Goal: Task Accomplishment & Management: Manage account settings

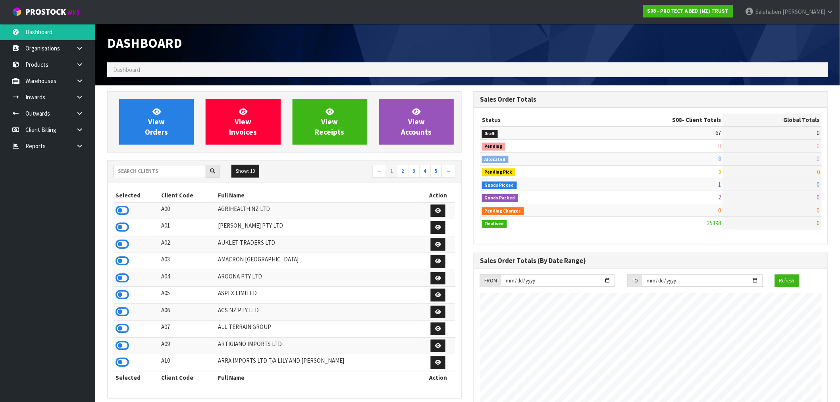
scroll to position [601, 366]
click at [160, 173] on input "text" at bounding box center [159, 171] width 92 height 12
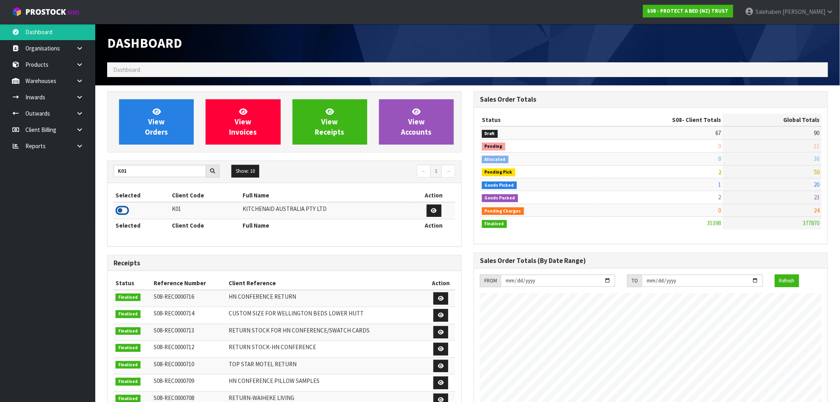
click at [121, 210] on icon at bounding box center [121, 210] width 13 height 12
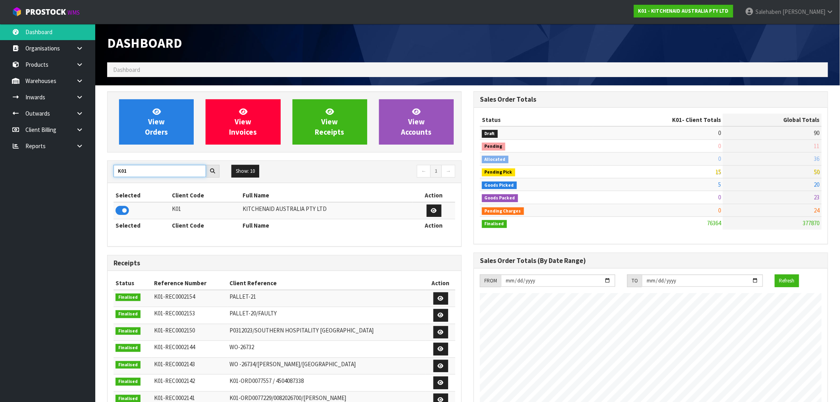
drag, startPoint x: 137, startPoint y: 175, endPoint x: 93, endPoint y: 191, distance: 46.7
click at [93, 191] on body "Toggle navigation ProStock WMS K01 - KITCHENAID AUSTRALIA PTY LTD Salehaben Pat…" at bounding box center [420, 201] width 840 height 402
click at [156, 168] on input "K01" at bounding box center [159, 171] width 92 height 12
drag, startPoint x: 144, startPoint y: 174, endPoint x: 115, endPoint y: 175, distance: 28.6
click at [115, 175] on input "K01" at bounding box center [159, 171] width 92 height 12
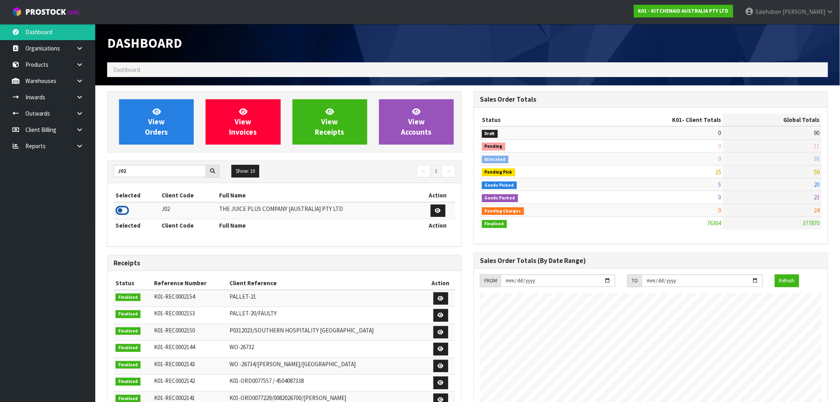
click at [125, 211] on icon at bounding box center [121, 210] width 13 height 12
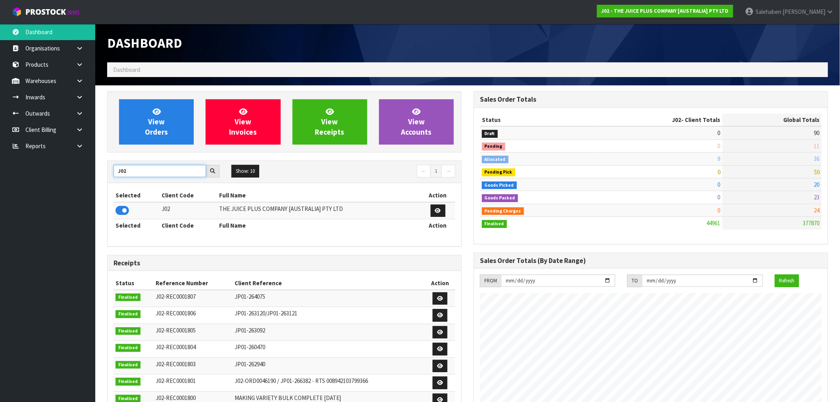
click at [130, 168] on input "J02" at bounding box center [159, 171] width 92 height 12
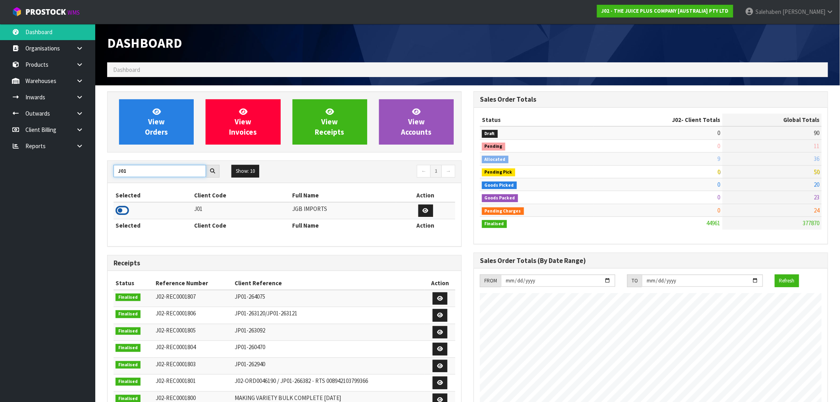
type input "J01"
click at [119, 210] on icon at bounding box center [121, 210] width 13 height 12
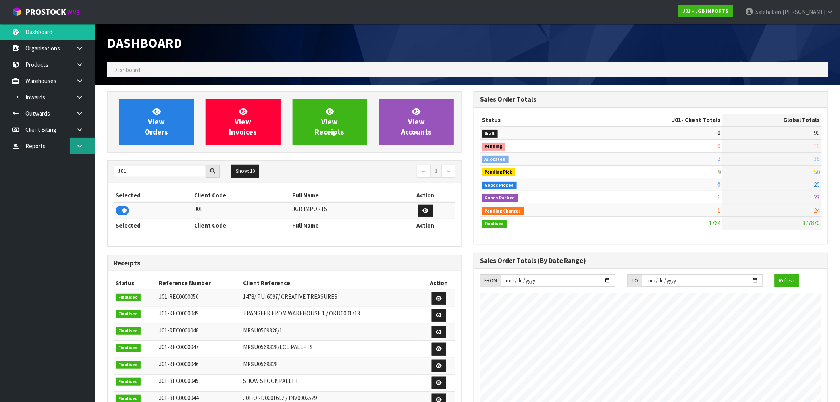
click at [82, 144] on icon at bounding box center [80, 146] width 8 height 6
click at [30, 177] on link "CWL" at bounding box center [47, 179] width 95 height 16
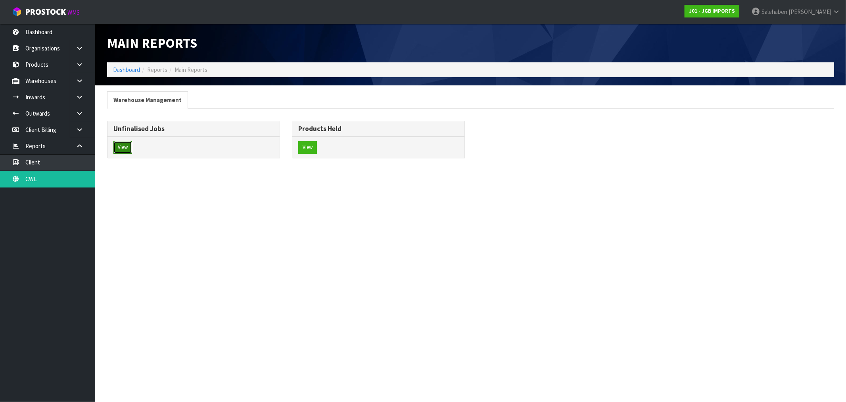
click at [122, 149] on button "View" at bounding box center [122, 147] width 19 height 13
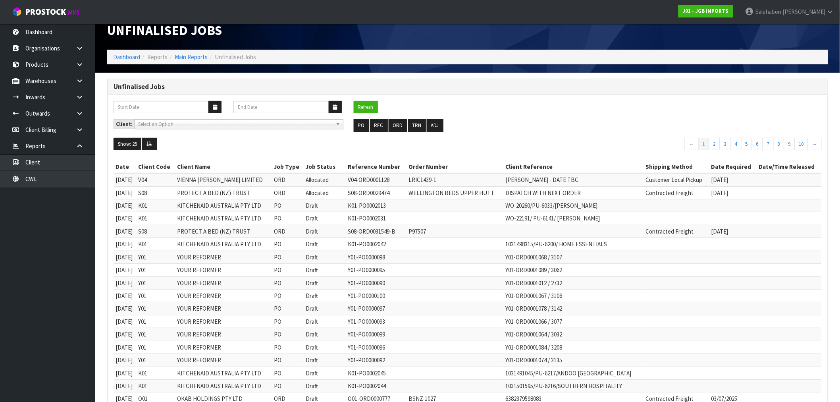
scroll to position [169, 0]
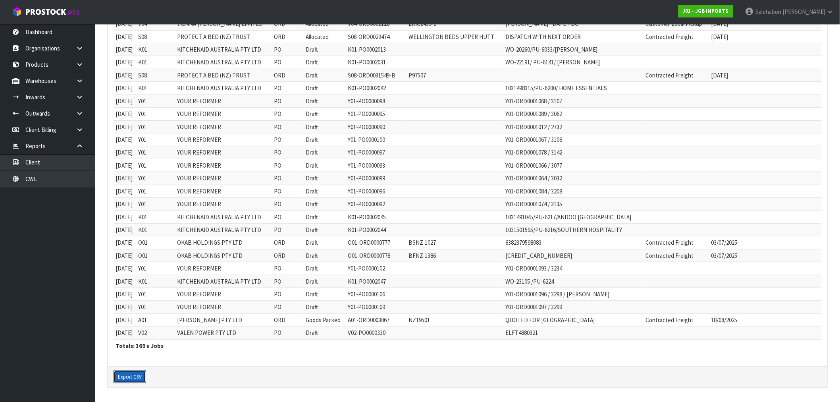
click at [129, 379] on button "Export CSV" at bounding box center [129, 376] width 33 height 13
click at [122, 377] on button "Export CSV" at bounding box center [129, 376] width 33 height 13
click at [272, 185] on td "YOUR REFORMER" at bounding box center [223, 191] width 97 height 13
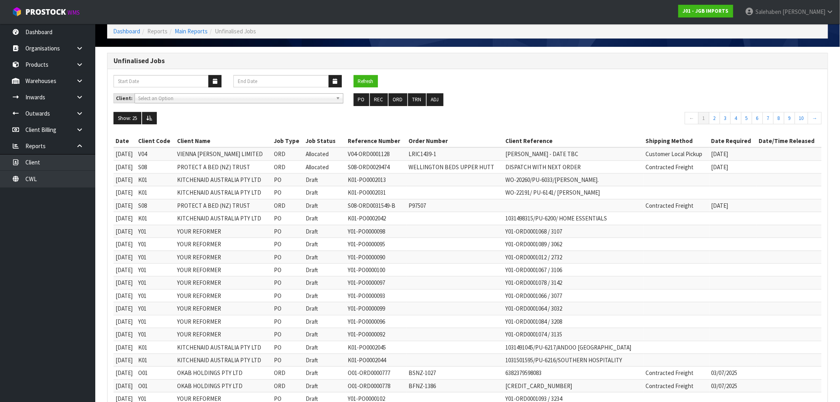
scroll to position [0, 0]
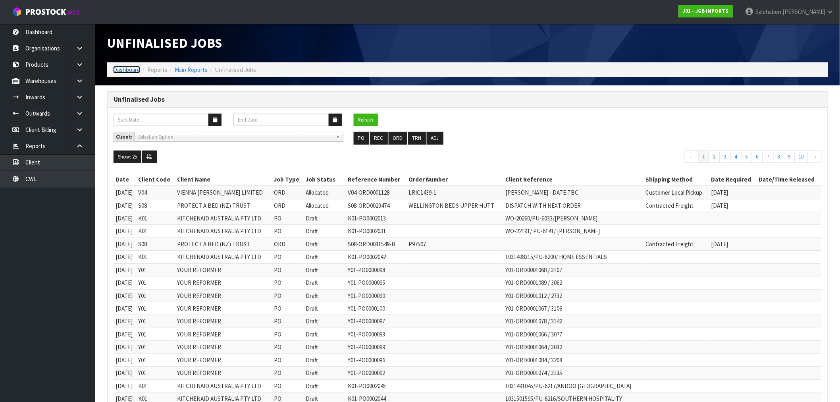
click at [126, 68] on link "Dashboard" at bounding box center [126, 70] width 27 height 8
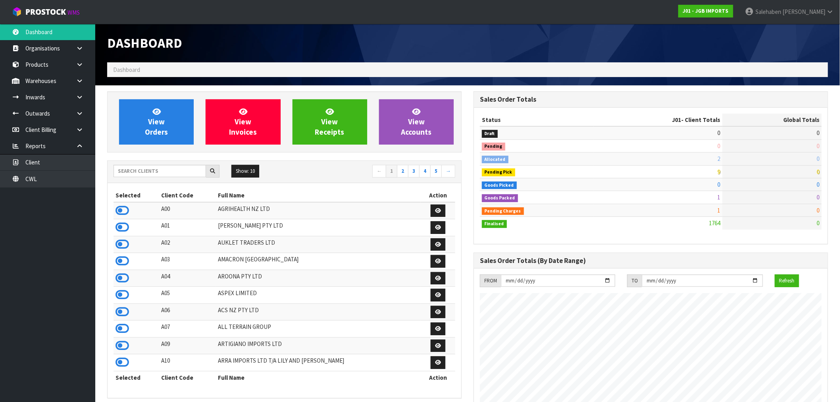
scroll to position [601, 366]
click at [141, 170] on input "text" at bounding box center [159, 171] width 92 height 12
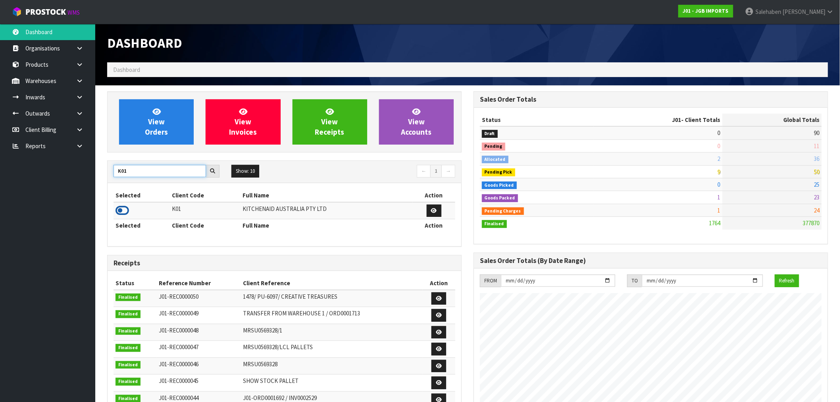
type input "K01"
click at [121, 215] on icon at bounding box center [121, 210] width 13 height 12
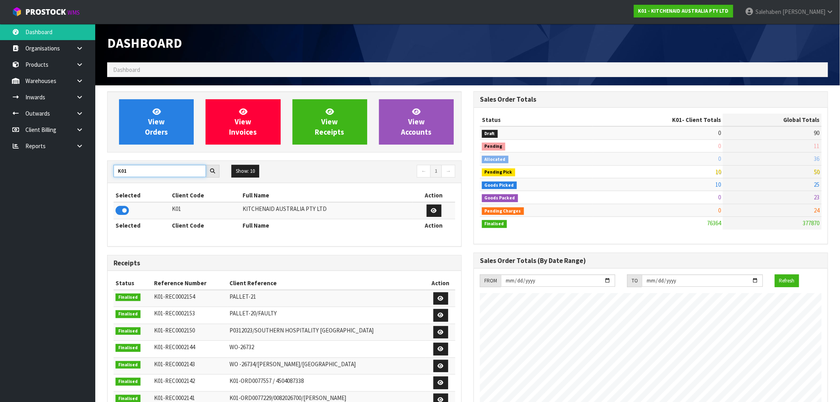
click at [132, 171] on input "K01" at bounding box center [159, 171] width 92 height 12
drag, startPoint x: 128, startPoint y: 172, endPoint x: 115, endPoint y: 179, distance: 14.7
click at [115, 179] on div "K01 Show: 10 5 10 25 50 ← 1 →" at bounding box center [285, 172] width 354 height 14
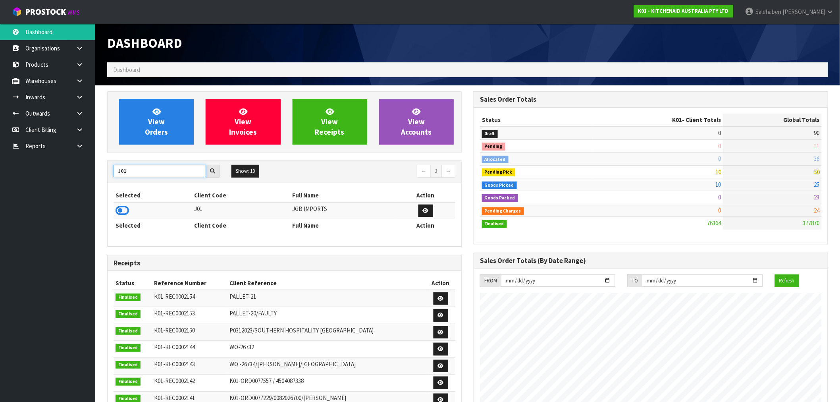
type input "J01"
click at [113, 214] on div "Selected Client Code Full Name Action J01 JGB IMPORTS Selected Client Code Full…" at bounding box center [285, 214] width 354 height 63
drag, startPoint x: 117, startPoint y: 211, endPoint x: 121, endPoint y: 209, distance: 4.6
click at [118, 211] on icon at bounding box center [121, 210] width 13 height 12
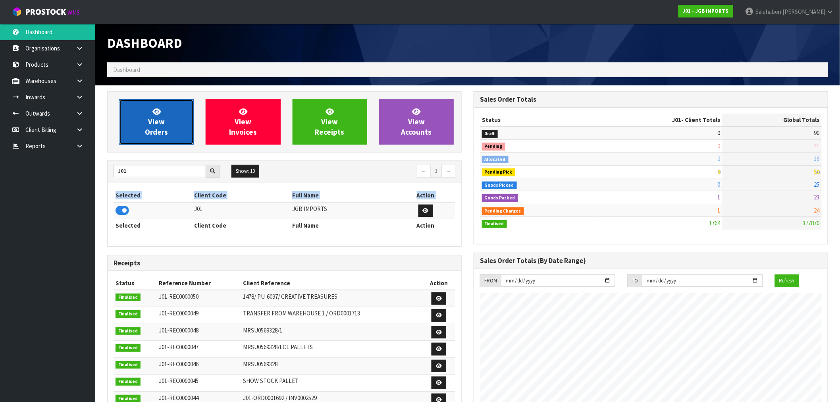
click at [156, 134] on span "View Orders" at bounding box center [156, 122] width 23 height 30
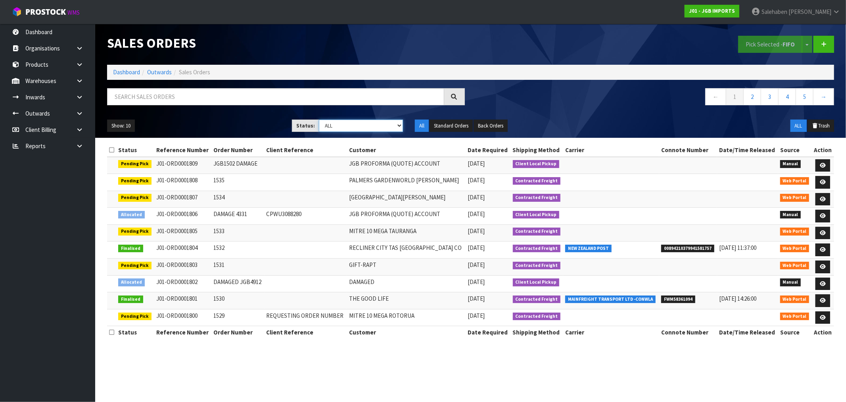
click at [352, 129] on select "Draft Pending Allocated Pending Pick Goods Picked Goods Packed Pending Charges …" at bounding box center [361, 125] width 84 height 12
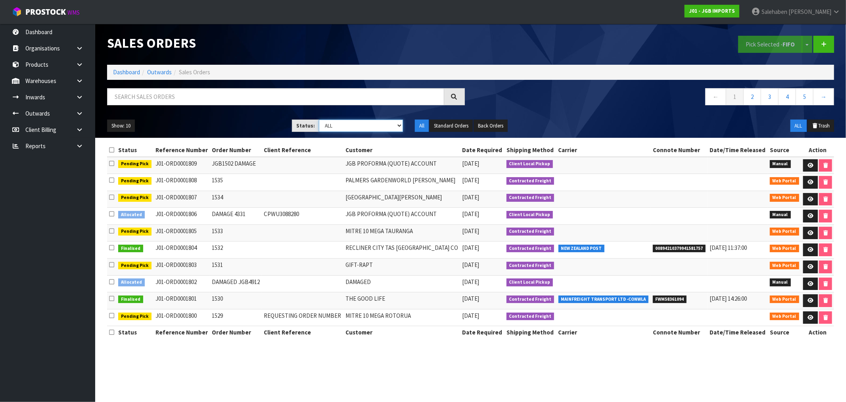
select select "string:3"
click at [319, 119] on select "Draft Pending Allocated Pending Pick Goods Picked Goods Packed Pending Charges …" at bounding box center [361, 125] width 84 height 12
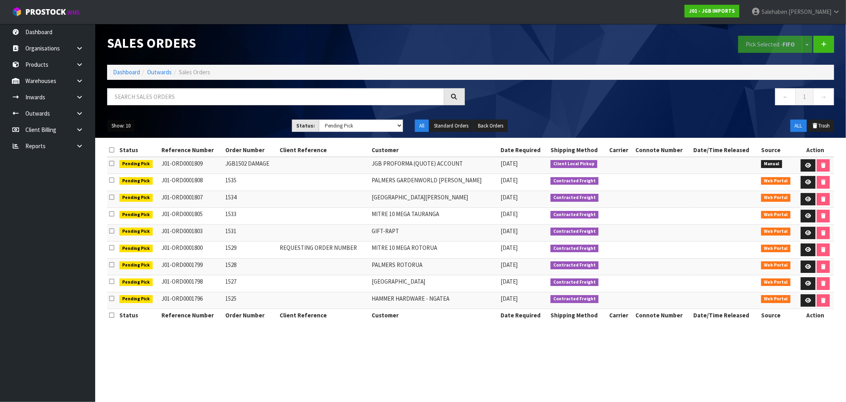
click at [123, 128] on button "Show: 10" at bounding box center [121, 125] width 28 height 13
click at [118, 176] on link "50" at bounding box center [139, 172] width 63 height 11
click at [458, 125] on button "Standard Orders" at bounding box center [451, 125] width 43 height 13
click at [121, 74] on link "Dashboard" at bounding box center [126, 72] width 27 height 8
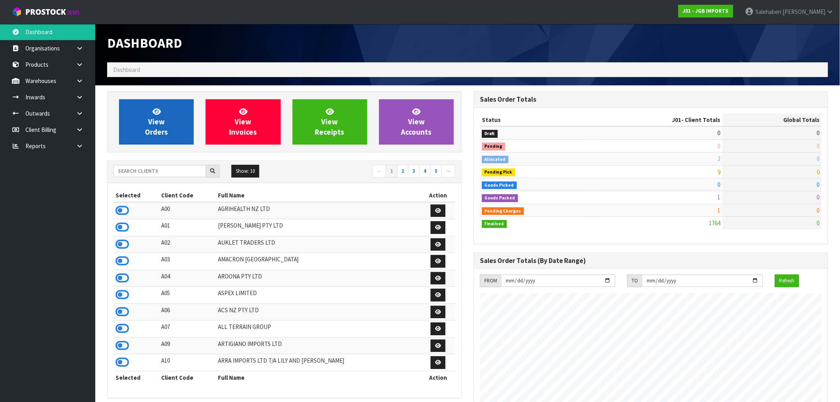
scroll to position [601, 366]
click at [142, 112] on link "View Orders" at bounding box center [156, 121] width 75 height 45
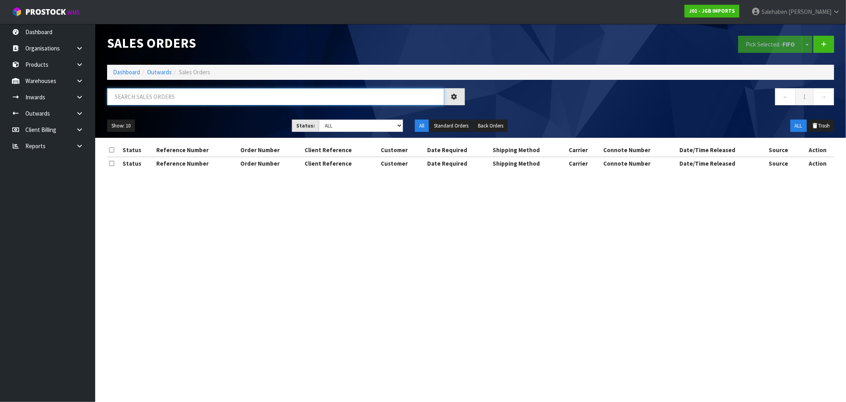
click at [157, 97] on input "text" at bounding box center [275, 96] width 337 height 17
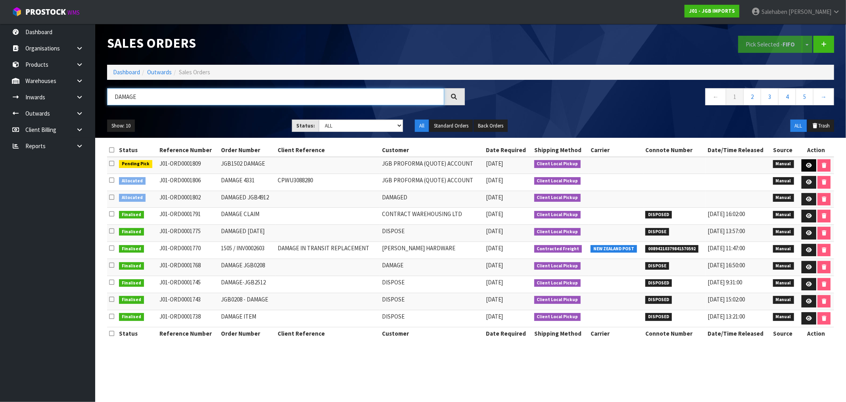
type input "DAMAGE"
click at [809, 164] on icon at bounding box center [809, 165] width 6 height 5
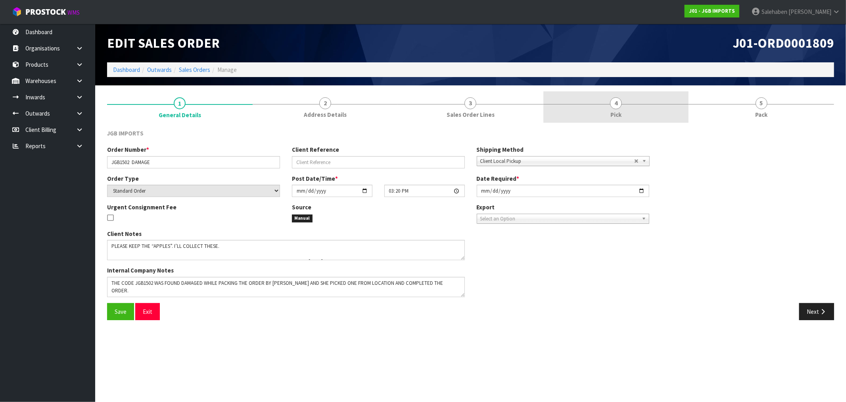
click at [616, 106] on span "4" at bounding box center [616, 103] width 12 height 12
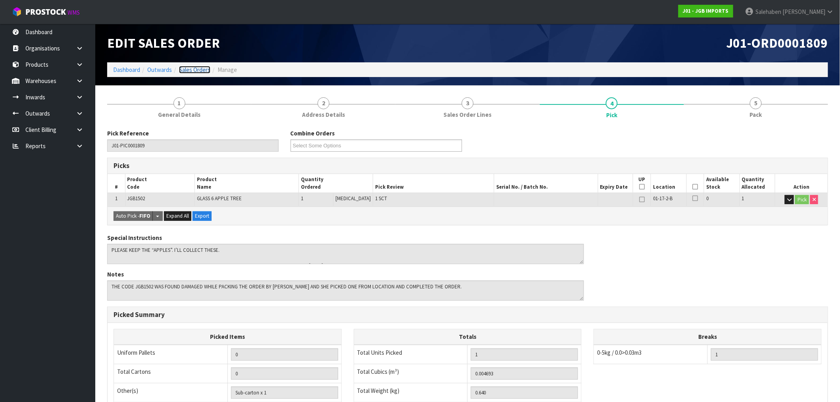
click at [196, 69] on link "Sales Orders" at bounding box center [194, 70] width 31 height 8
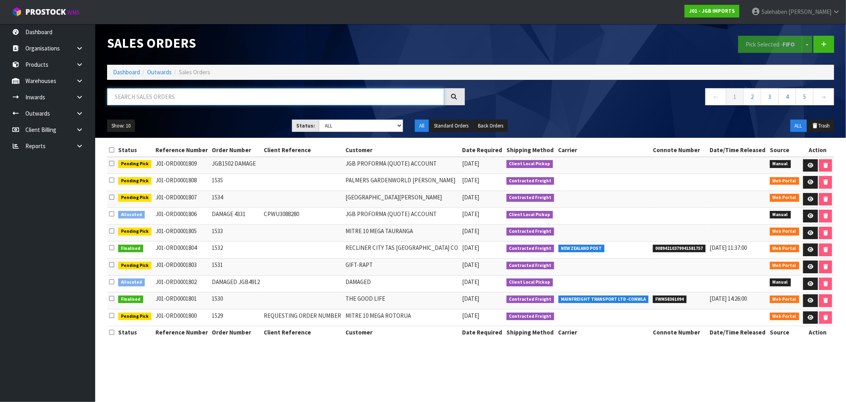
click at [131, 101] on input "text" at bounding box center [275, 96] width 337 height 17
click at [810, 286] on icon at bounding box center [811, 283] width 6 height 5
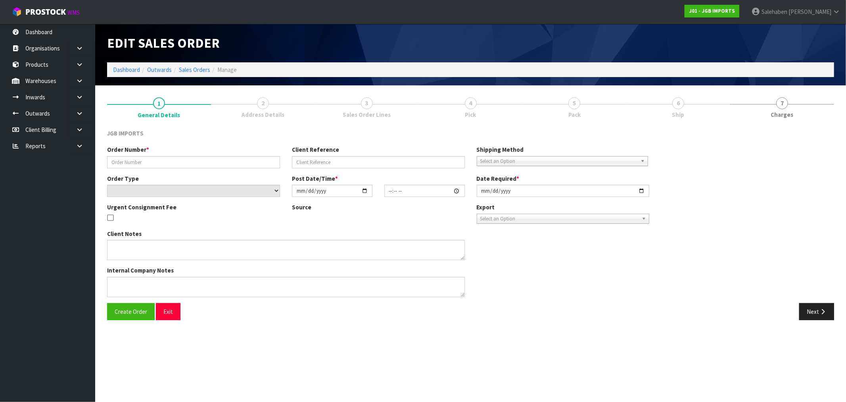
type input "DAMAGED JGB4912"
select select "number:0"
type input "2025-08-20"
type input "10:15:00.000"
type input "2025-08-20"
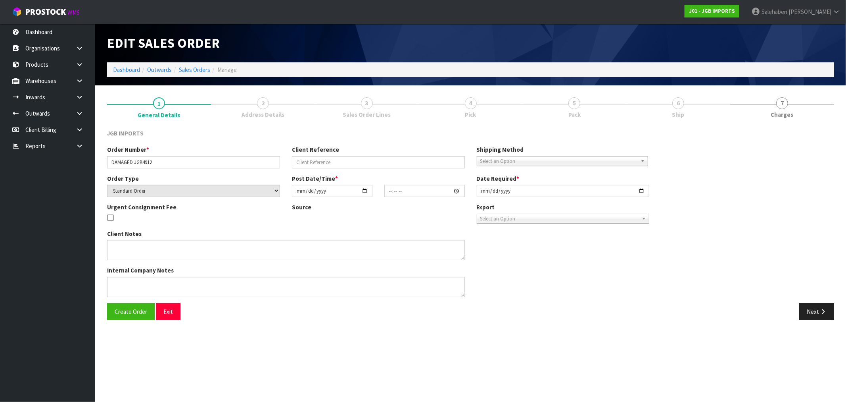
type textarea "PLEASE FIND THE ATTACHED DAMAGED FORM FOR CODE 4912 GOT DAMAGED BY WAREHOUSE"
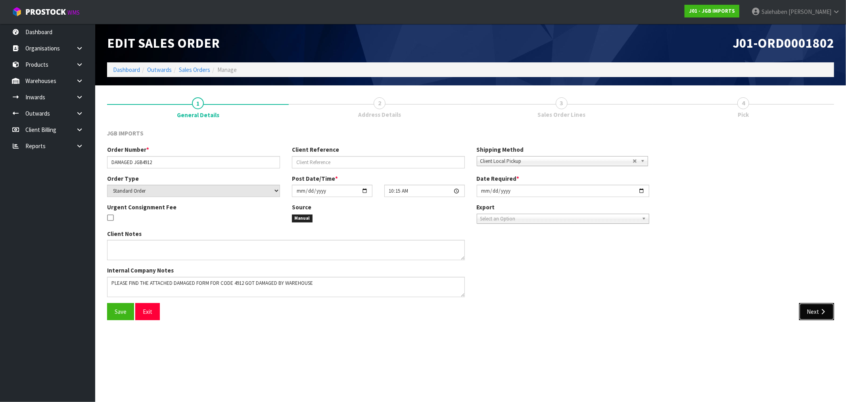
click at [814, 308] on button "Next" at bounding box center [817, 311] width 35 height 17
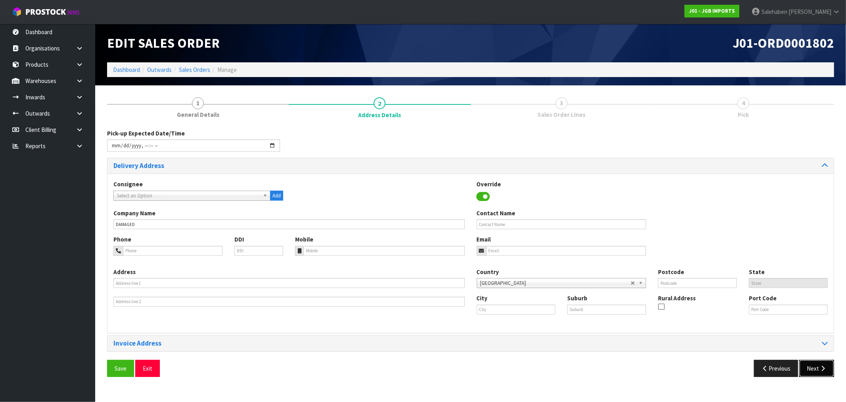
click at [816, 367] on button "Next" at bounding box center [817, 368] width 35 height 17
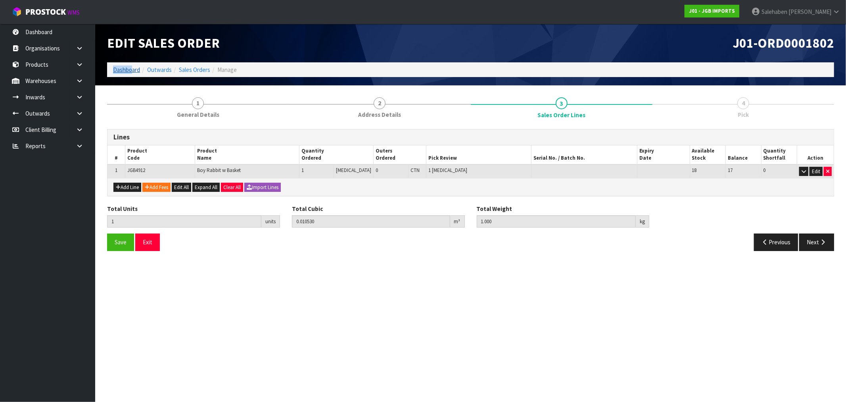
click at [131, 66] on ol "Dashboard Outwards Sales Orders Manage" at bounding box center [470, 69] width 727 height 15
click at [127, 68] on link "Dashboard" at bounding box center [126, 70] width 27 height 8
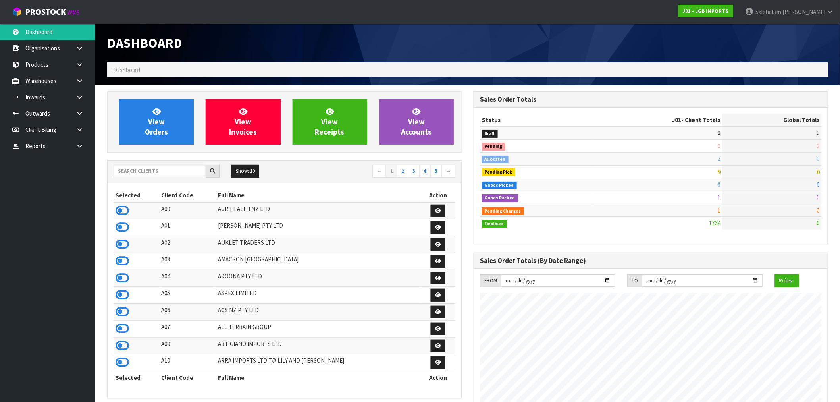
scroll to position [601, 366]
click at [158, 170] on input "text" at bounding box center [159, 171] width 92 height 12
click at [156, 171] on input "text" at bounding box center [159, 171] width 92 height 12
drag, startPoint x: 156, startPoint y: 171, endPoint x: 306, endPoint y: 33, distance: 204.5
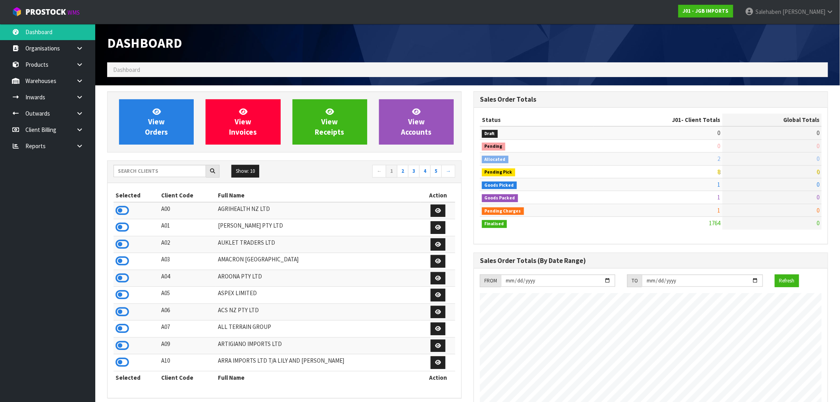
scroll to position [601, 366]
click at [146, 168] on input "text" at bounding box center [159, 171] width 92 height 12
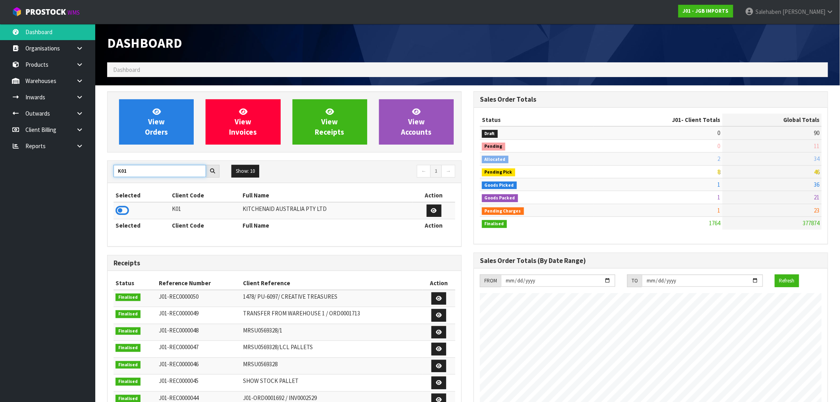
type input "K01"
drag, startPoint x: 113, startPoint y: 211, endPoint x: 119, endPoint y: 211, distance: 6.4
click at [115, 210] on td at bounding box center [141, 210] width 57 height 17
click at [119, 211] on icon at bounding box center [121, 210] width 13 height 12
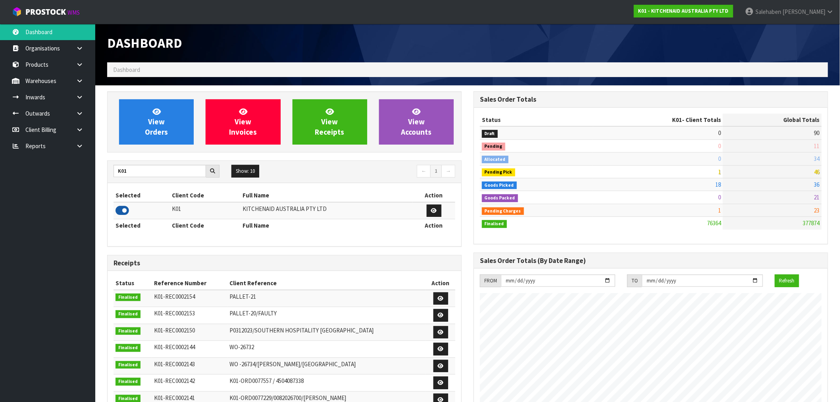
click at [119, 211] on icon at bounding box center [121, 210] width 13 height 12
drag, startPoint x: 119, startPoint y: 211, endPoint x: 355, endPoint y: 33, distance: 295.4
click at [355, 33] on div "Dashboard" at bounding box center [284, 43] width 366 height 38
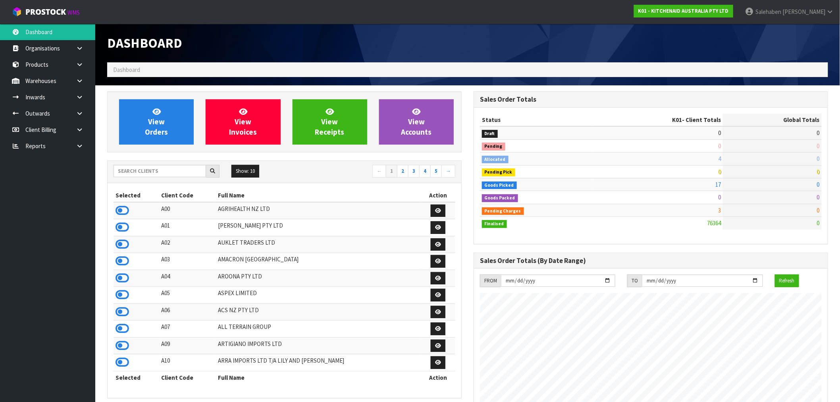
scroll to position [601, 366]
click at [169, 171] on input "text" at bounding box center [159, 171] width 92 height 12
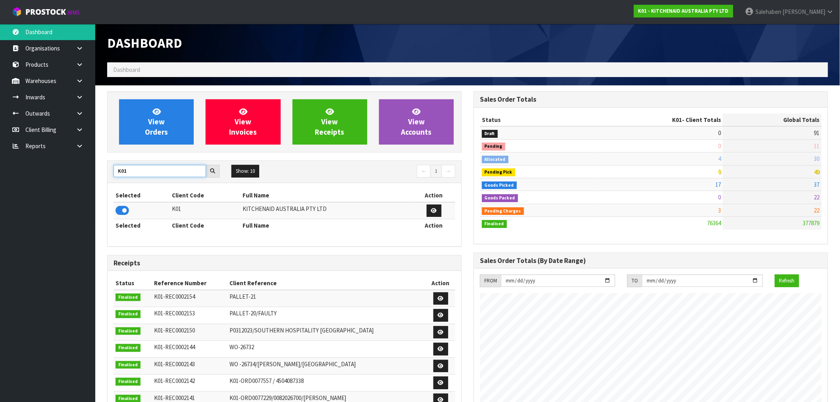
type input "K01"
click at [121, 208] on icon at bounding box center [121, 210] width 13 height 12
drag, startPoint x: 132, startPoint y: 172, endPoint x: 90, endPoint y: 175, distance: 42.2
click at [90, 175] on body "Toggle navigation ProStock WMS K01 - KITCHENAID AUSTRALIA PTY LTD [PERSON_NAME]…" at bounding box center [420, 201] width 840 height 402
click at [124, 212] on icon at bounding box center [121, 210] width 13 height 12
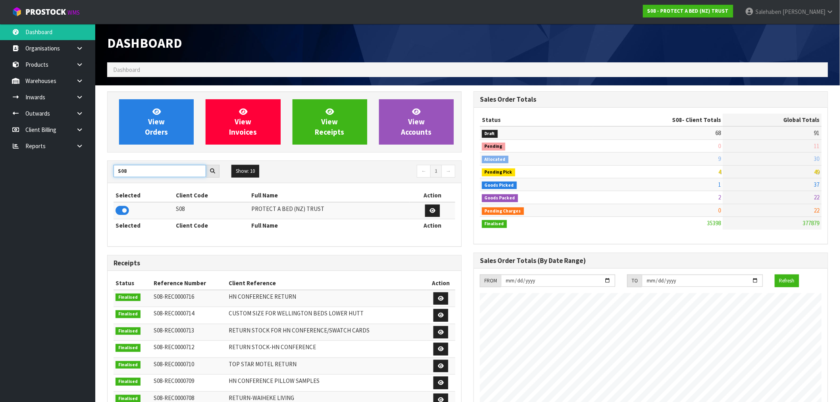
drag, startPoint x: 131, startPoint y: 169, endPoint x: 97, endPoint y: 177, distance: 34.6
click at [97, 177] on section "View Orders View Invoices View Receipts View Accounts S08 Show: 10 5 10 25 50 ←…" at bounding box center [467, 392] width 744 height 614
click at [118, 212] on icon at bounding box center [121, 210] width 13 height 12
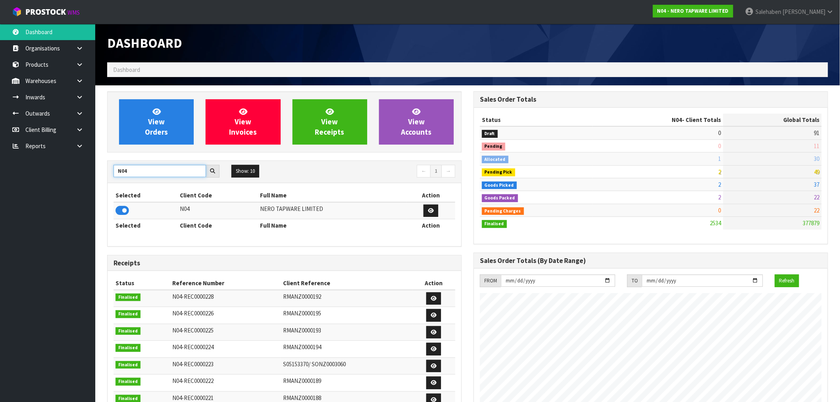
drag, startPoint x: 120, startPoint y: 174, endPoint x: 98, endPoint y: 181, distance: 23.8
click at [98, 181] on section "View Orders View Invoices View Receipts View Accounts N04 Show: 10 5 10 25 50 ←…" at bounding box center [467, 392] width 744 height 614
type input "J01"
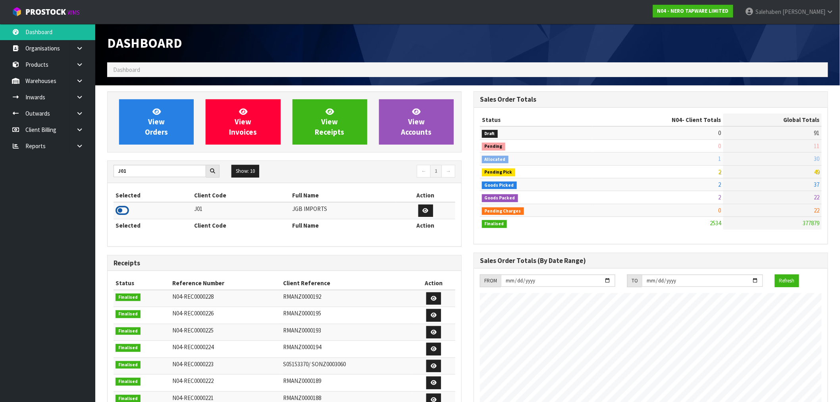
click at [122, 212] on icon at bounding box center [121, 210] width 13 height 12
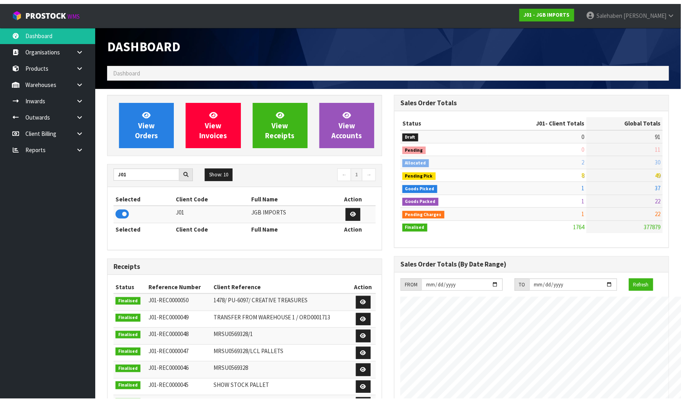
scroll to position [396245, 396559]
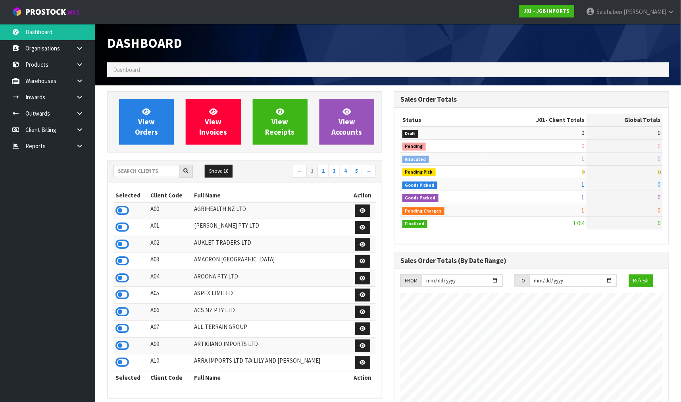
scroll to position [601, 287]
click at [144, 168] on input "text" at bounding box center [146, 171] width 66 height 12
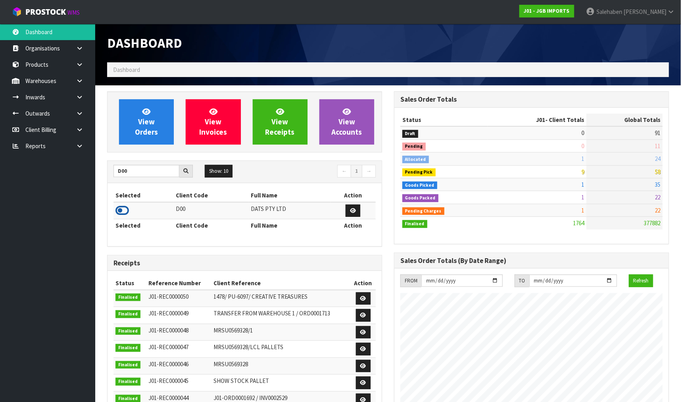
click at [121, 211] on icon at bounding box center [121, 210] width 13 height 12
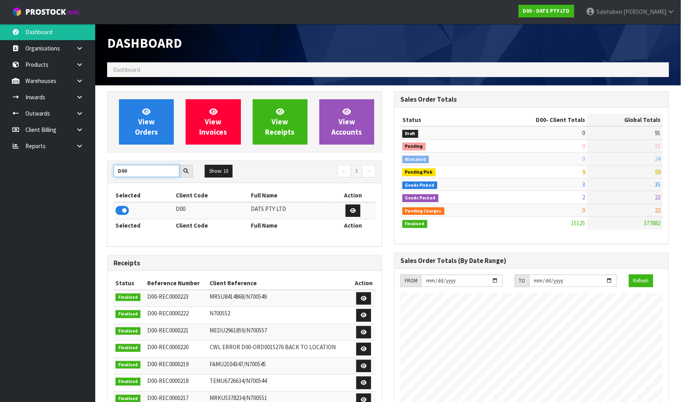
drag, startPoint x: 137, startPoint y: 171, endPoint x: 79, endPoint y: 180, distance: 57.9
click at [79, 180] on body "Toggle navigation ProStock WMS D00 - DATS PTY LTD [PERSON_NAME] Logout Dashboar…" at bounding box center [340, 201] width 681 height 402
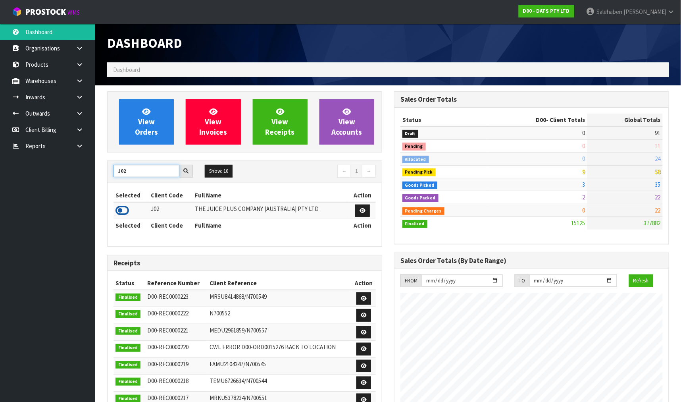
type input "J02"
click at [123, 209] on icon at bounding box center [121, 210] width 13 height 12
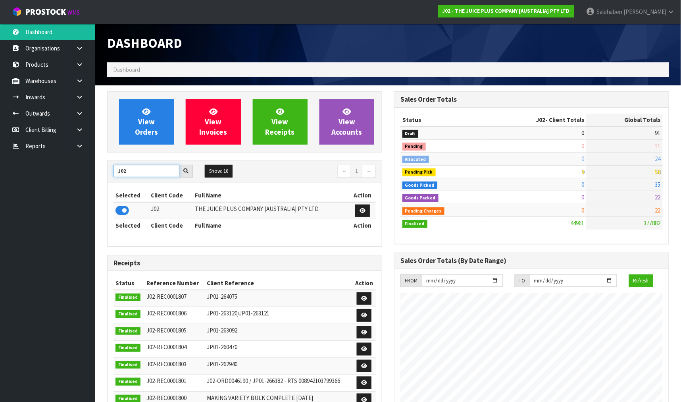
drag, startPoint x: 130, startPoint y: 172, endPoint x: 94, endPoint y: 177, distance: 36.4
click at [94, 177] on body "Toggle navigation ProStock WMS J02 - THE JUICE PLUS COMPANY [AUSTRALIA] PTY LTD…" at bounding box center [340, 201] width 681 height 402
click at [123, 213] on icon at bounding box center [121, 210] width 13 height 12
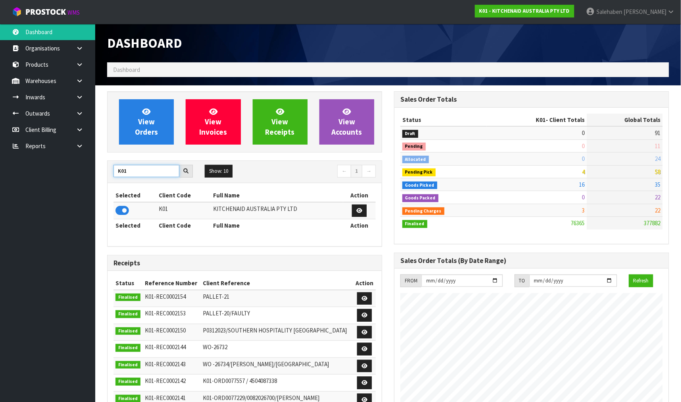
drag, startPoint x: 129, startPoint y: 169, endPoint x: 102, endPoint y: 174, distance: 26.9
click at [102, 174] on div "View Orders View Invoices View Receipts View Accounts K01 Show: 10 5 10 25 50 ←…" at bounding box center [244, 323] width 287 height 465
type input "Y01"
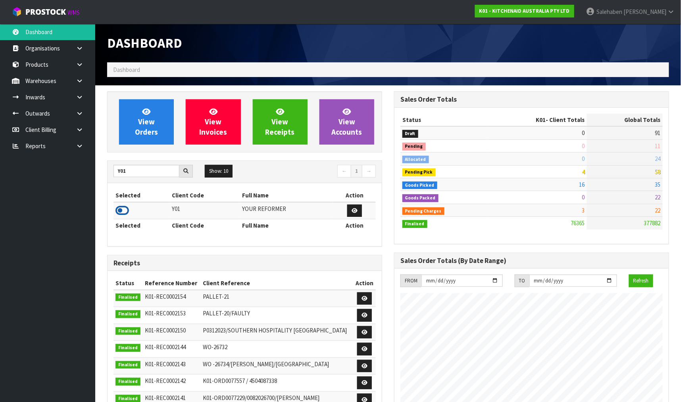
click at [127, 209] on icon at bounding box center [121, 210] width 13 height 12
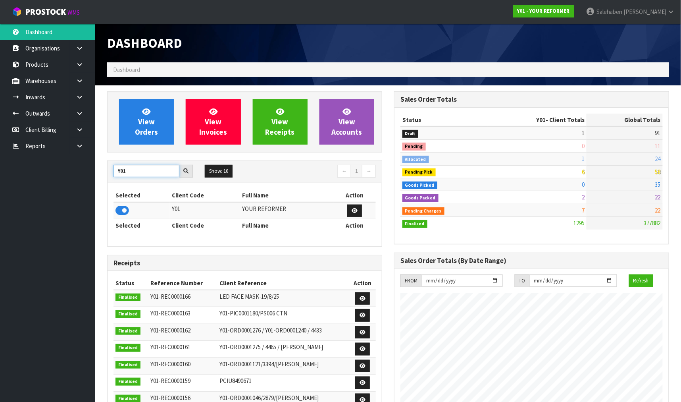
drag, startPoint x: 128, startPoint y: 171, endPoint x: 98, endPoint y: 180, distance: 31.9
click at [98, 180] on section "View Orders View Invoices View Receipts View Accounts Y01 Show: 10 5 10 25 50 ←…" at bounding box center [388, 392] width 586 height 614
click at [122, 209] on icon at bounding box center [121, 210] width 13 height 12
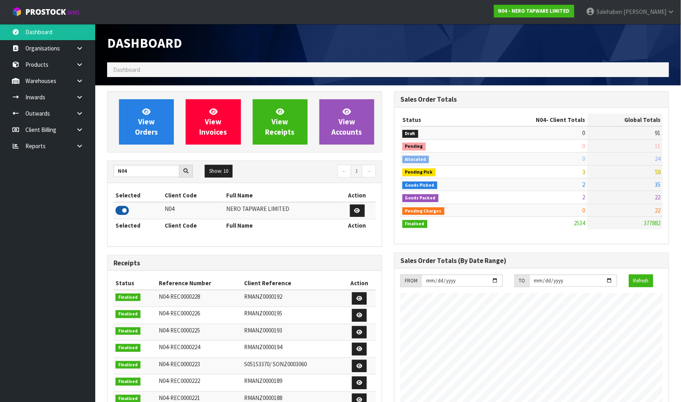
scroll to position [627, 287]
drag, startPoint x: 132, startPoint y: 169, endPoint x: 89, endPoint y: 194, distance: 49.3
click at [92, 192] on body "Toggle navigation ProStock WMS N04 - NERO TAPWARE LIMITED [PERSON_NAME] Logout …" at bounding box center [340, 201] width 681 height 402
click at [121, 212] on icon at bounding box center [121, 210] width 13 height 12
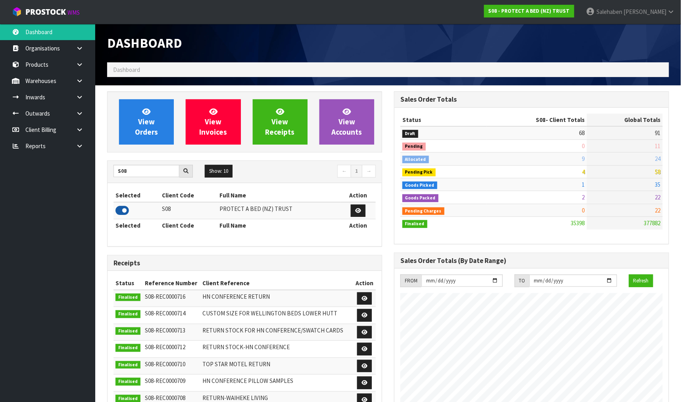
scroll to position [618, 287]
drag, startPoint x: 129, startPoint y: 171, endPoint x: 98, endPoint y: 183, distance: 32.3
click at [100, 181] on section "View Orders View Invoices View Receipts View Accounts S08 Show: 10 5 10 25 50 ←…" at bounding box center [388, 400] width 586 height 631
type input "K01"
click at [125, 211] on icon at bounding box center [121, 210] width 13 height 12
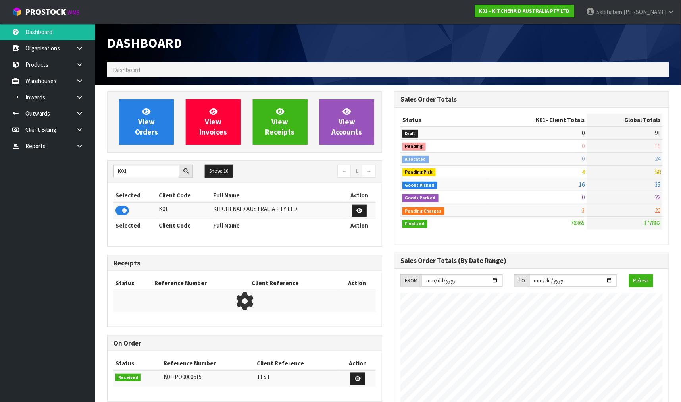
scroll to position [601, 287]
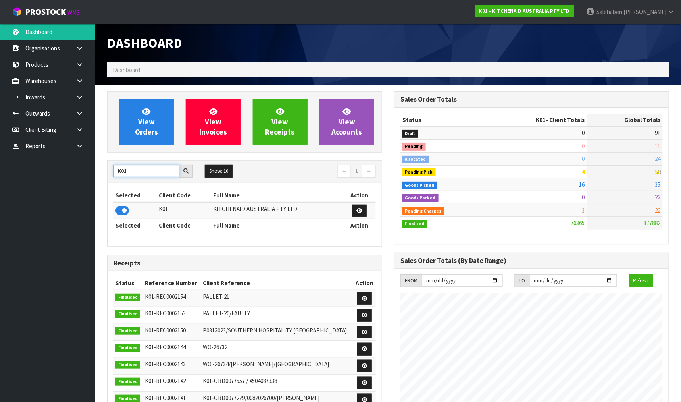
drag, startPoint x: 117, startPoint y: 168, endPoint x: 85, endPoint y: 167, distance: 32.9
click at [85, 167] on body "Toggle navigation ProStock WMS K01 - KITCHENAID AUSTRALIA PTY LTD [PERSON_NAME]…" at bounding box center [340, 201] width 681 height 402
type input "T01"
click at [123, 210] on icon at bounding box center [121, 210] width 13 height 12
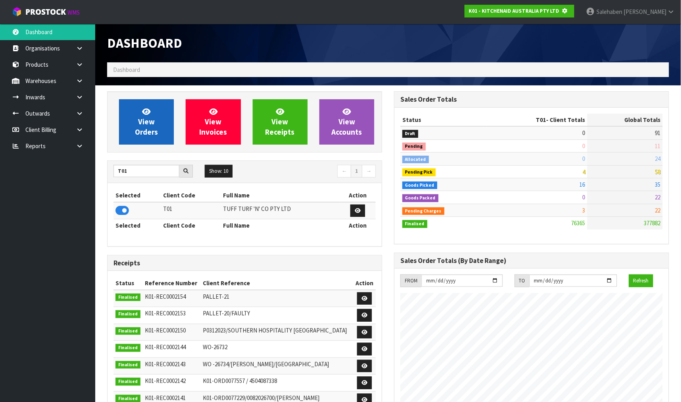
scroll to position [495, 287]
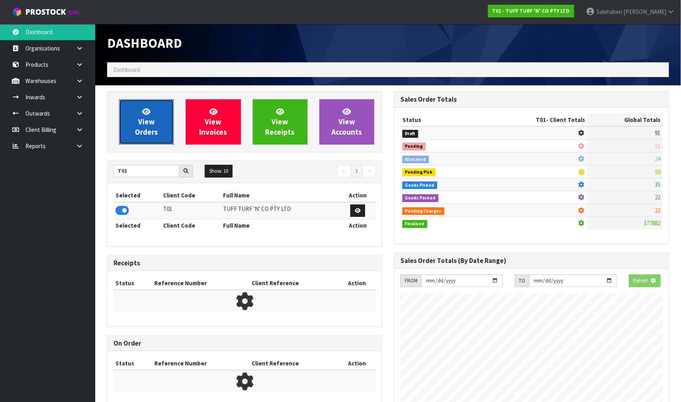
click at [138, 133] on span "View Orders" at bounding box center [146, 122] width 23 height 30
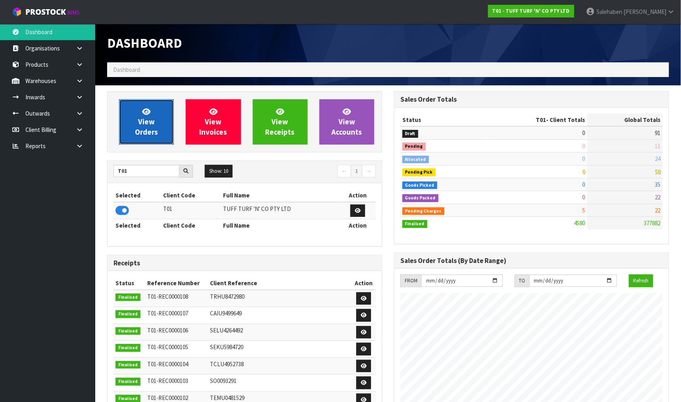
scroll to position [601, 287]
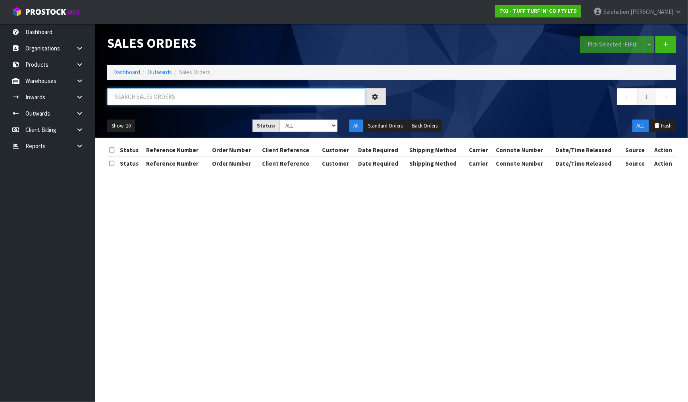
click at [130, 90] on input "text" at bounding box center [236, 96] width 258 height 17
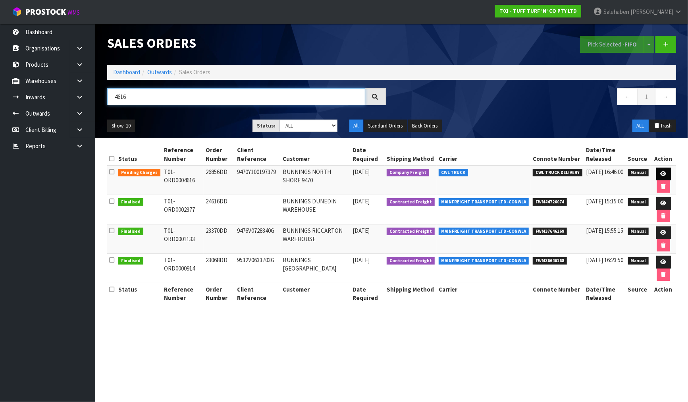
type input "4616"
click at [667, 177] on td at bounding box center [662, 180] width 25 height 30
click at [665, 173] on icon at bounding box center [663, 173] width 6 height 5
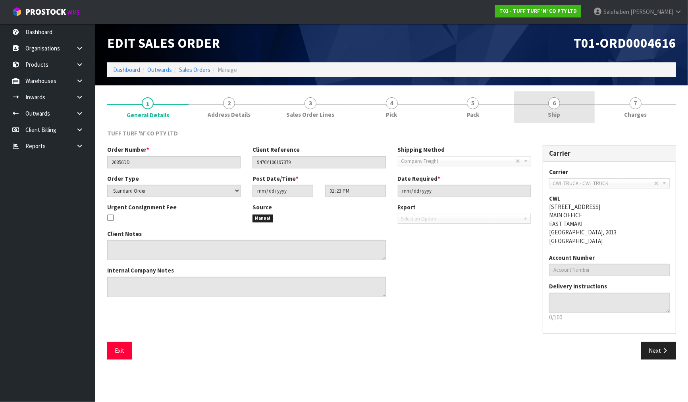
click at [553, 106] on span "6" at bounding box center [554, 103] width 12 height 12
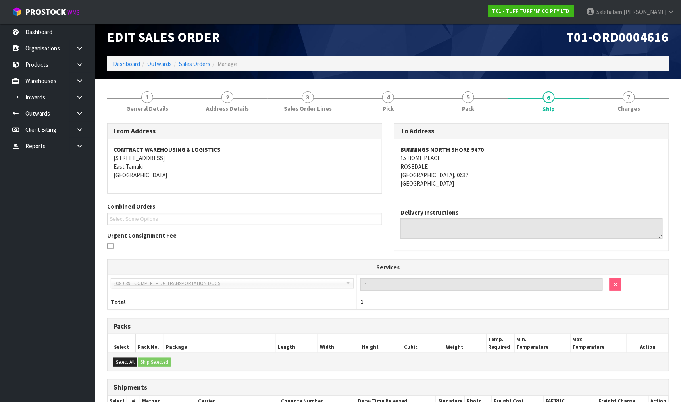
scroll to position [87, 0]
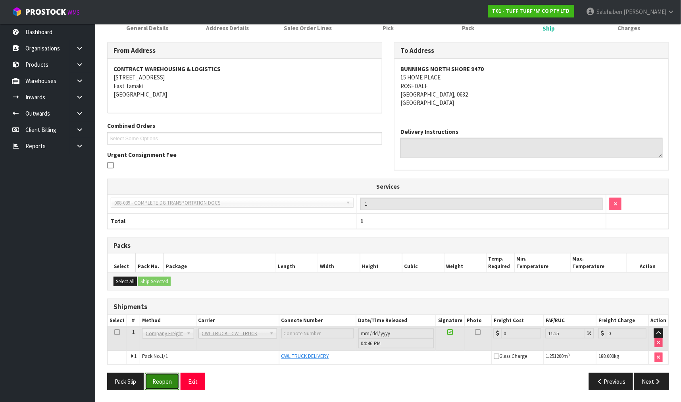
click at [165, 379] on button "Reopen" at bounding box center [162, 381] width 35 height 17
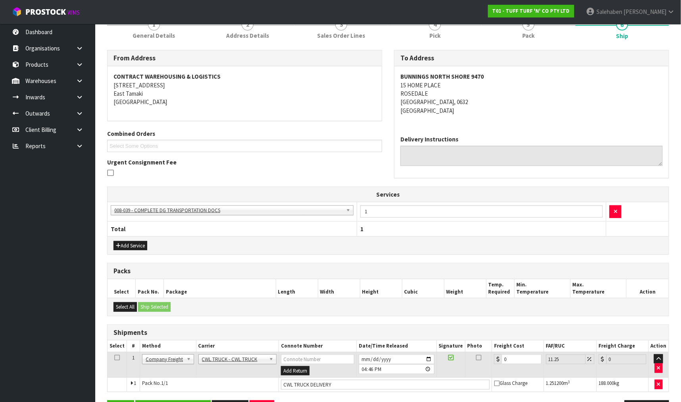
scroll to position [135, 0]
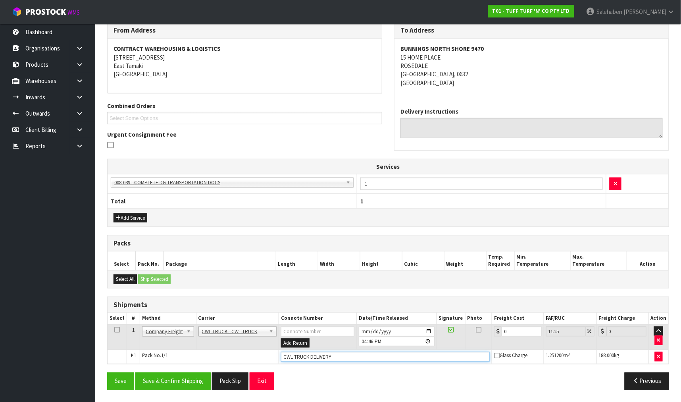
click at [346, 359] on input "CWL TRUCK DELIVERY" at bounding box center [385, 357] width 209 height 10
type input "CWL TRUCK DELIVERED"
drag, startPoint x: 512, startPoint y: 335, endPoint x: 498, endPoint y: 338, distance: 15.0
click at [498, 338] on td "0" at bounding box center [518, 337] width 52 height 26
type input "8"
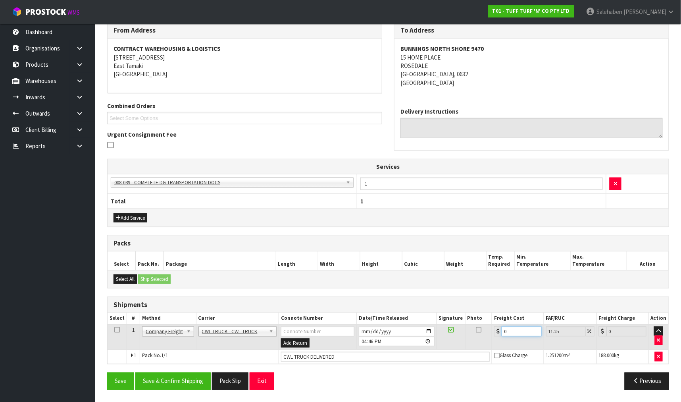
type input "8.9"
type input "81"
type input "90.11"
type input "81.5"
type input "90.67"
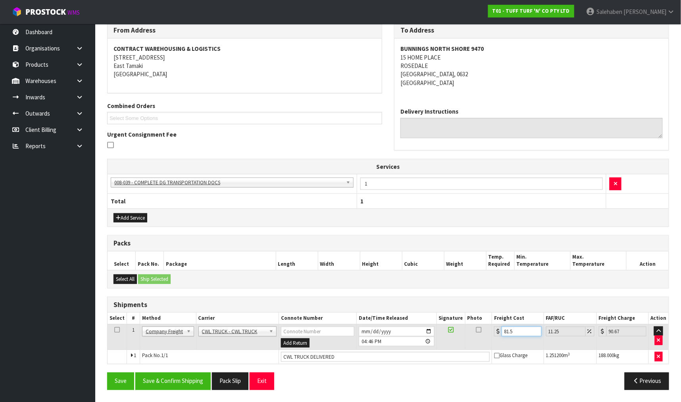
type input "81.59"
type input "90.77"
type input "81.59"
click at [169, 374] on button "Save & Confirm Shipping" at bounding box center [172, 380] width 75 height 17
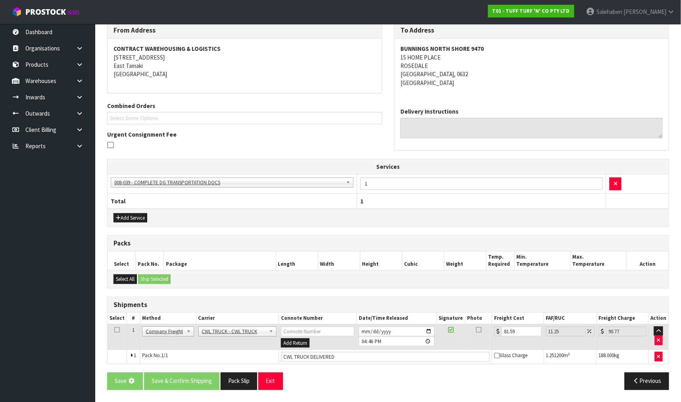
scroll to position [0, 0]
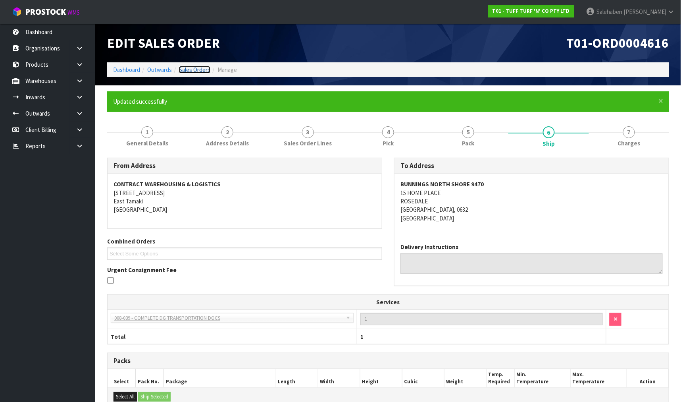
drag, startPoint x: 202, startPoint y: 72, endPoint x: 195, endPoint y: 77, distance: 8.6
click at [201, 72] on link "Sales Orders" at bounding box center [194, 70] width 31 height 8
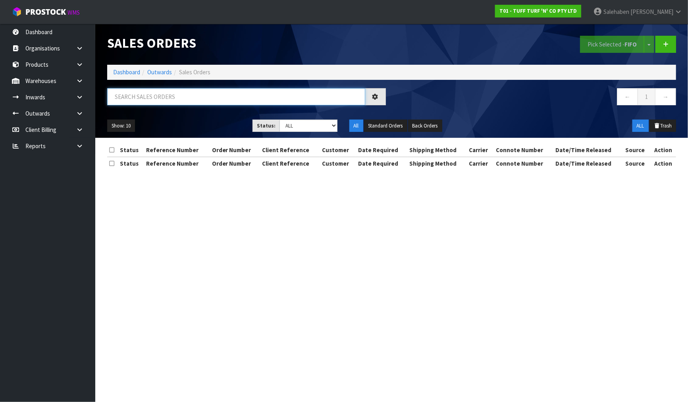
click at [187, 94] on input "text" at bounding box center [236, 96] width 258 height 17
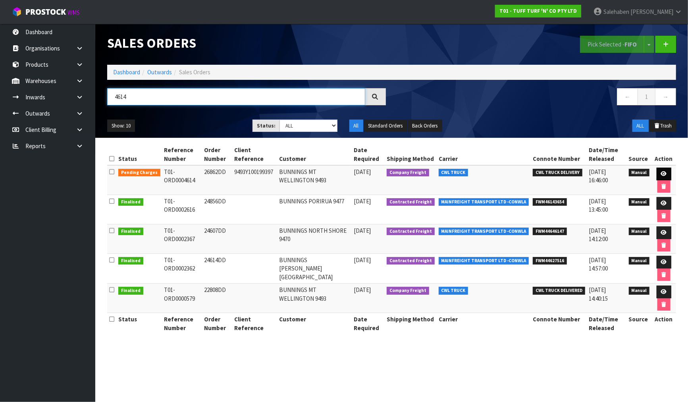
type input "4614"
click at [658, 171] on link at bounding box center [663, 173] width 15 height 13
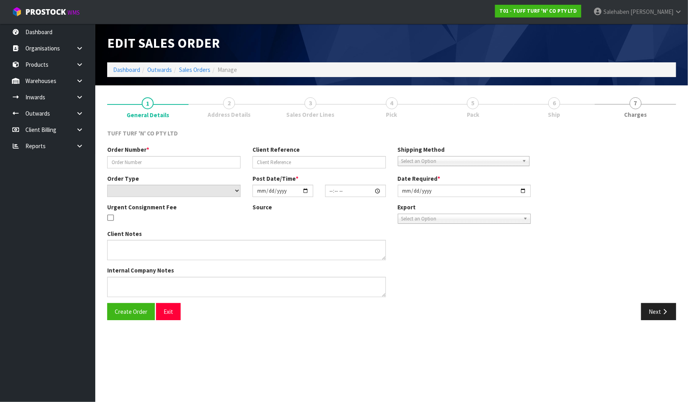
type input "26862DD"
type input "9493Y100199397"
select select "number:0"
type input "[DATE]"
type input "13:18:00.000"
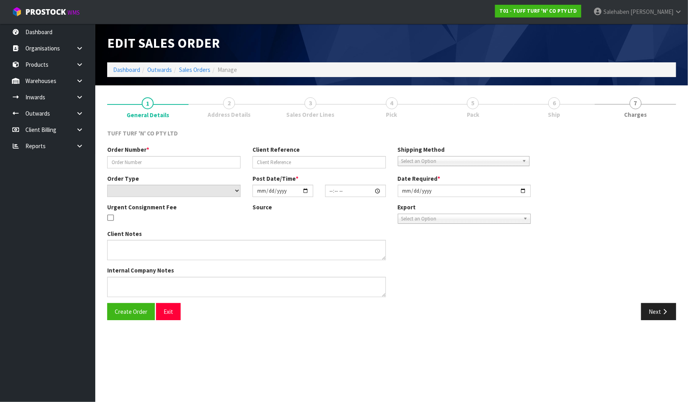
type input "[DATE]"
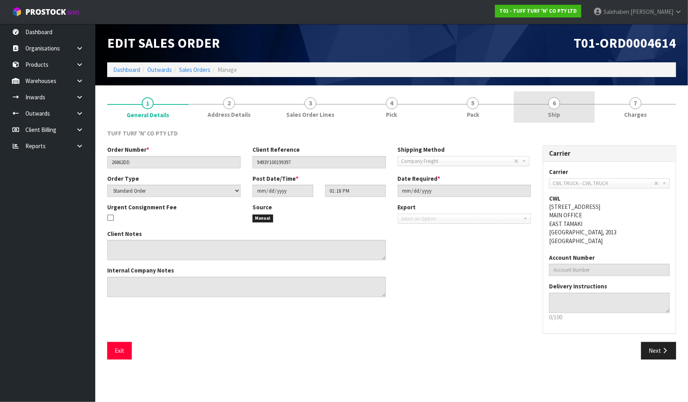
click at [554, 104] on span "6" at bounding box center [554, 103] width 12 height 12
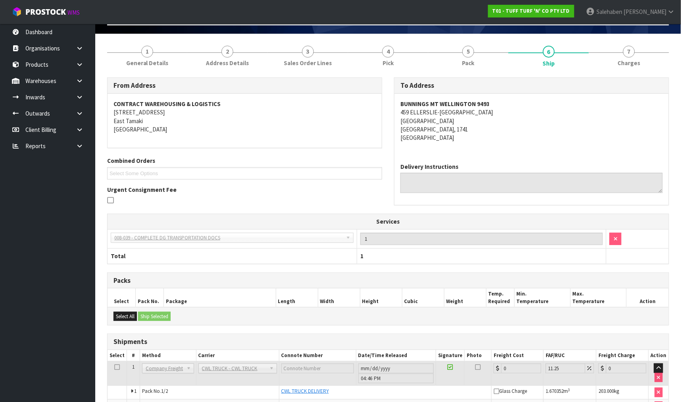
scroll to position [101, 0]
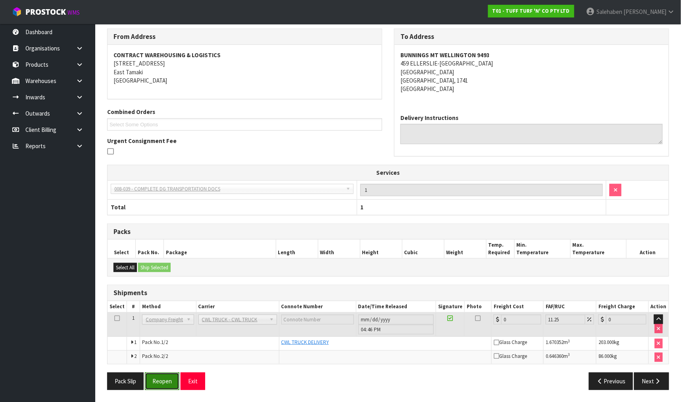
click at [163, 381] on button "Reopen" at bounding box center [162, 380] width 35 height 17
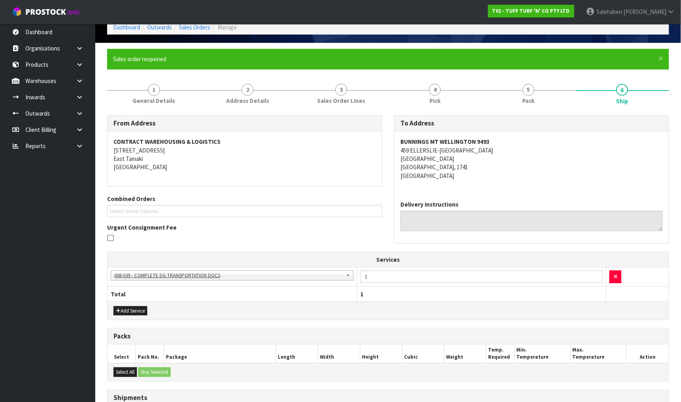
scroll to position [150, 0]
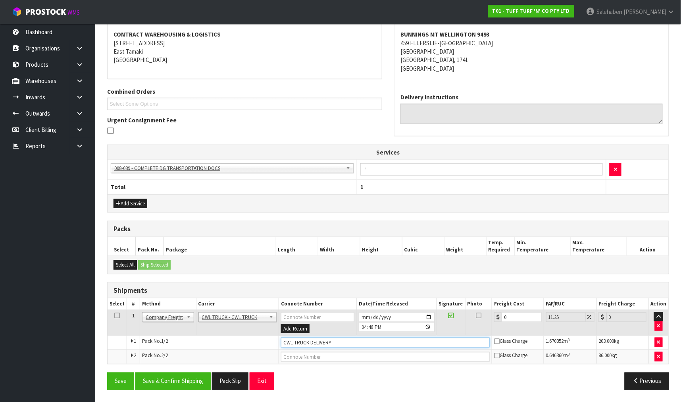
click at [339, 341] on input "CWL TRUCK DELIVERY" at bounding box center [385, 342] width 209 height 10
type input "CWL TRUCK DELIVERED"
drag, startPoint x: 508, startPoint y: 314, endPoint x: 494, endPoint y: 323, distance: 17.7
click at [498, 321] on div "0" at bounding box center [518, 317] width 48 height 10
type input "8"
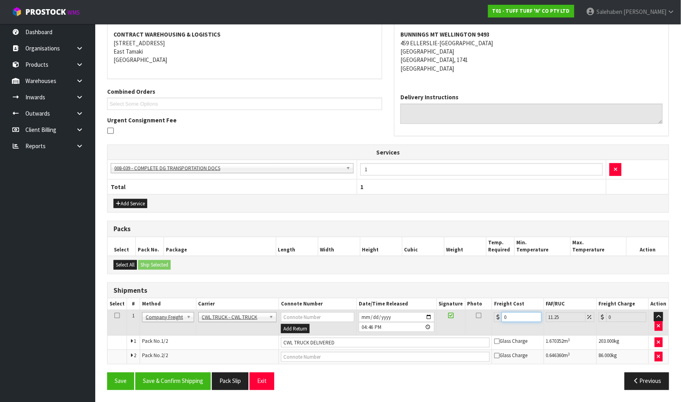
type input "8.9"
type input "89"
type input "99.01"
type input "89.8"
type input "99.9"
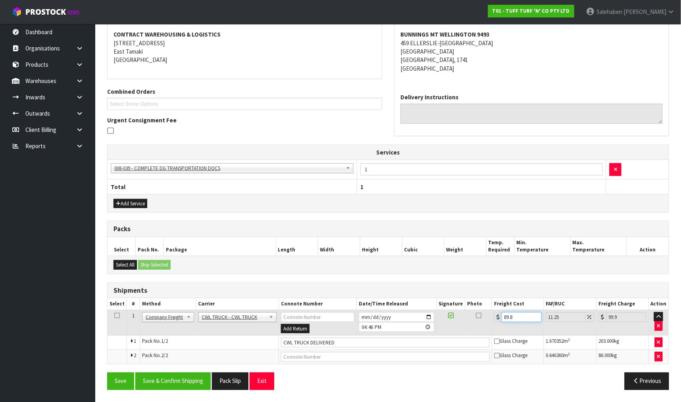
type input "89.86"
type input "99.97"
type input "89.86"
click at [176, 378] on button "Save & Confirm Shipping" at bounding box center [172, 380] width 75 height 17
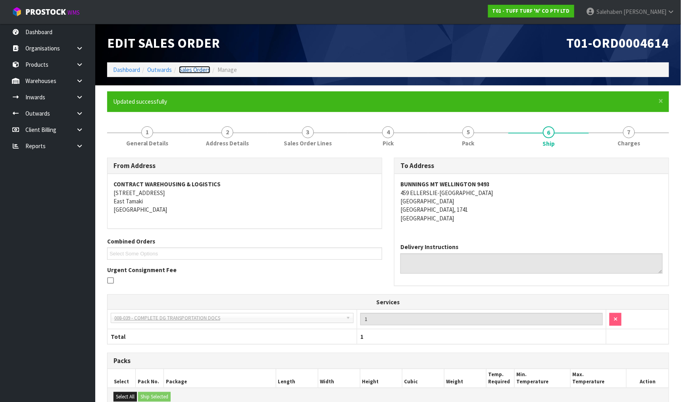
click at [194, 69] on link "Sales Orders" at bounding box center [194, 70] width 31 height 8
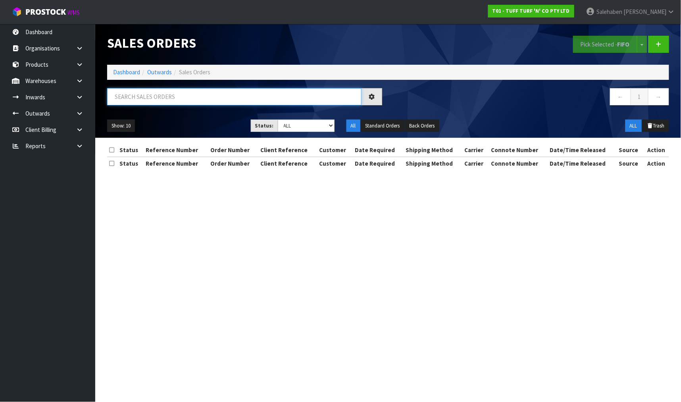
click at [198, 97] on input "text" at bounding box center [234, 96] width 254 height 17
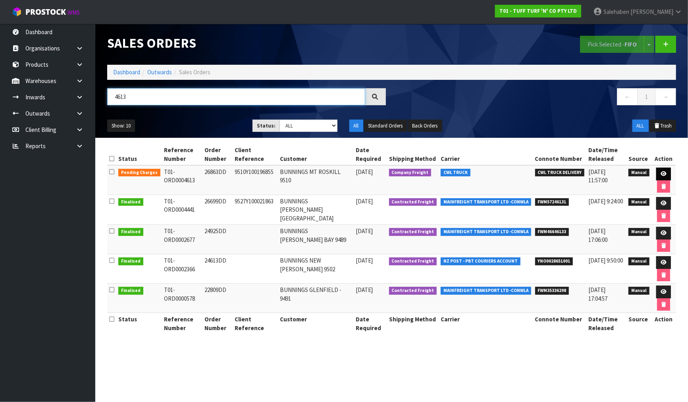
type input "4613"
click at [662, 171] on link at bounding box center [663, 173] width 15 height 13
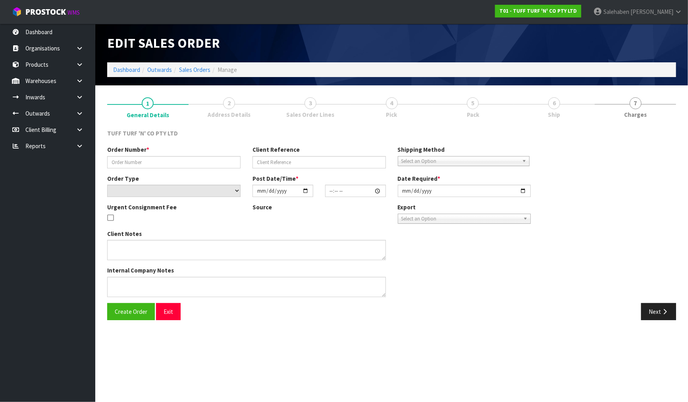
type input "26863DD"
type input "9510Y100196855"
select select "number:0"
type input "[DATE]"
type input "13:15:00.000"
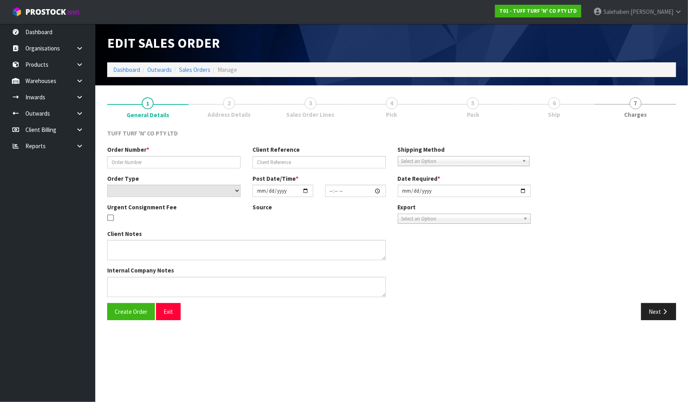
type input "[DATE]"
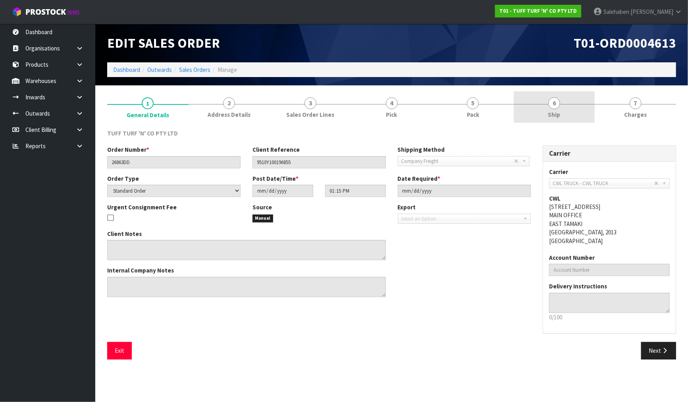
click at [553, 109] on link "6 Ship" at bounding box center [554, 106] width 81 height 31
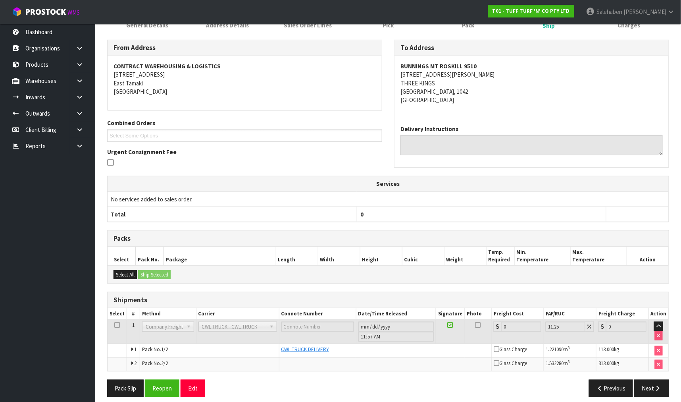
scroll to position [96, 0]
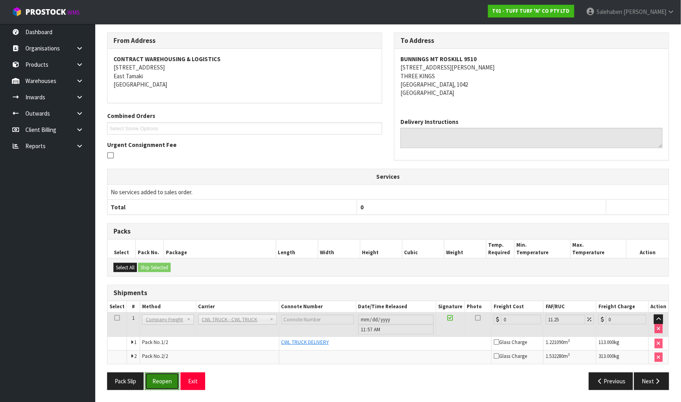
click at [158, 379] on button "Reopen" at bounding box center [162, 380] width 35 height 17
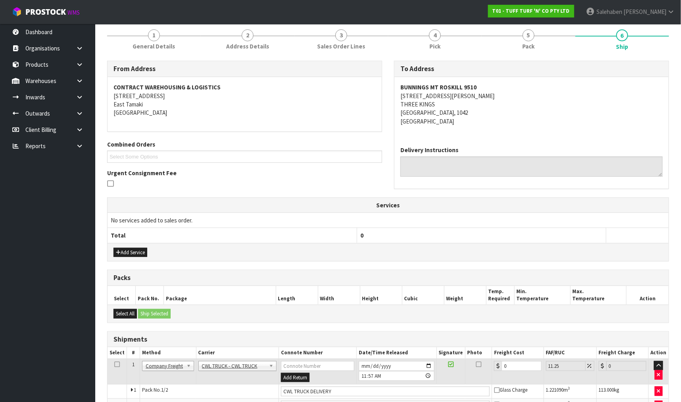
scroll to position [146, 0]
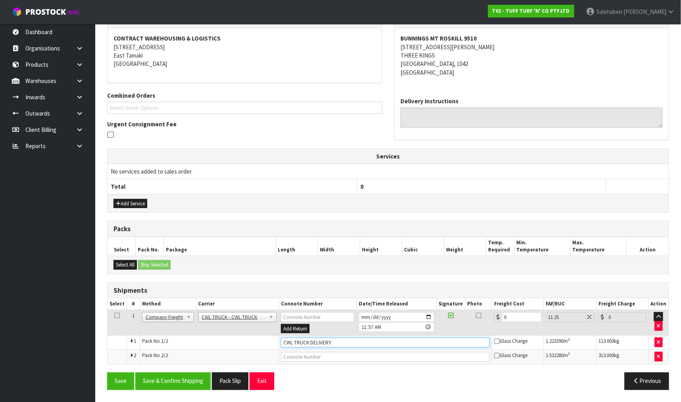
click at [339, 340] on input "CWL TRUCK DELIVERY" at bounding box center [385, 342] width 209 height 10
type input "CWL TRUCK DELIVERED"
drag, startPoint x: 515, startPoint y: 318, endPoint x: 490, endPoint y: 318, distance: 25.0
click at [490, 318] on tr "1 Client Local Pickup Customer Local Pickup Company Freight Contracted Freight …" at bounding box center [388, 323] width 561 height 26
type input "1"
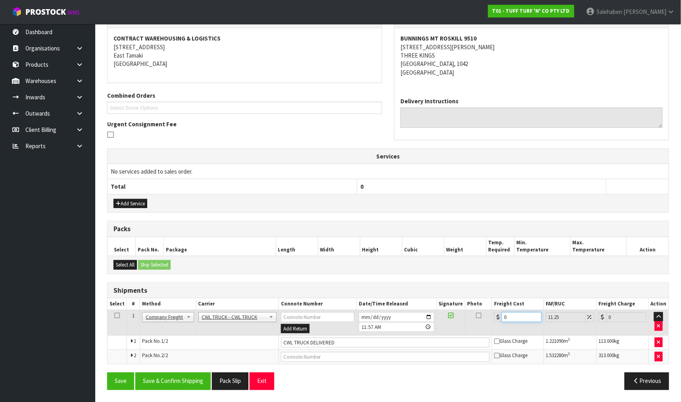
type input "1.11"
type input "13"
type input "14.46"
type input "130"
type input "144.63"
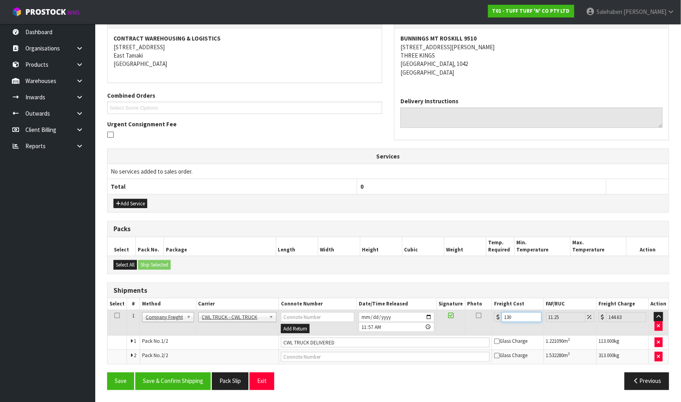
type input "130.4"
type input "145.07"
type input "130.48"
type input "145.16"
type input "130.48"
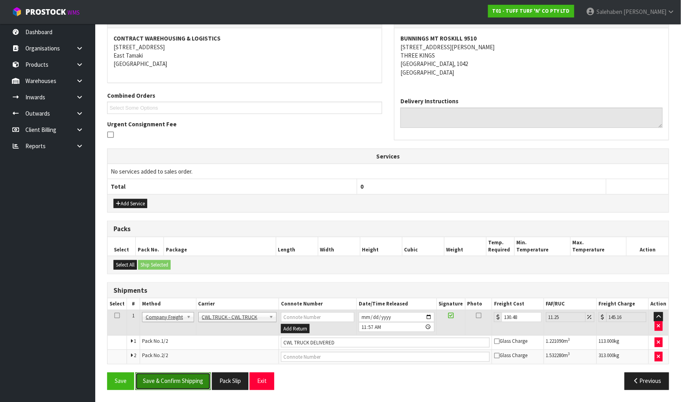
click at [163, 378] on button "Save & Confirm Shipping" at bounding box center [172, 380] width 75 height 17
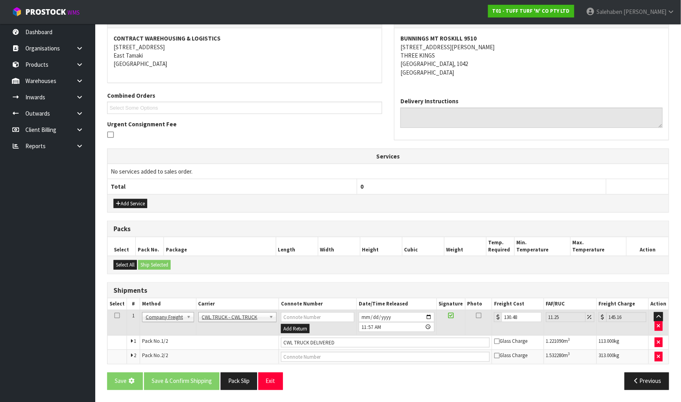
scroll to position [0, 0]
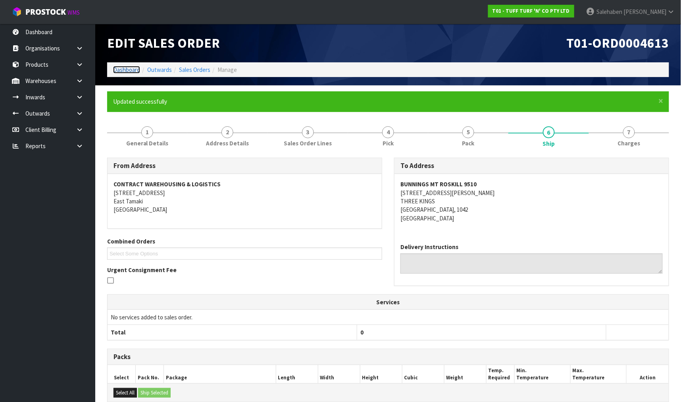
click at [124, 67] on link "Dashboard" at bounding box center [126, 70] width 27 height 8
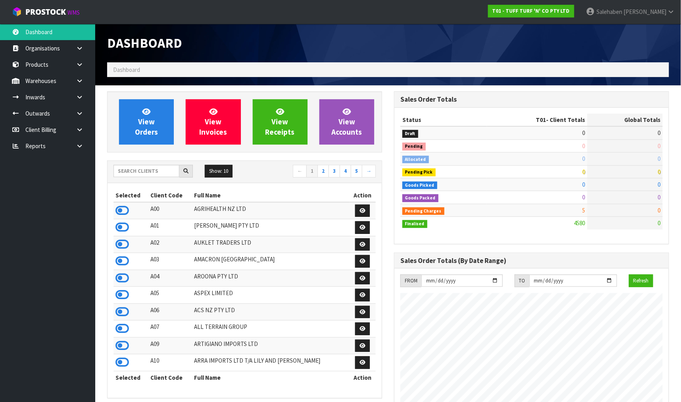
scroll to position [601, 287]
click at [145, 166] on input "text" at bounding box center [146, 171] width 66 height 12
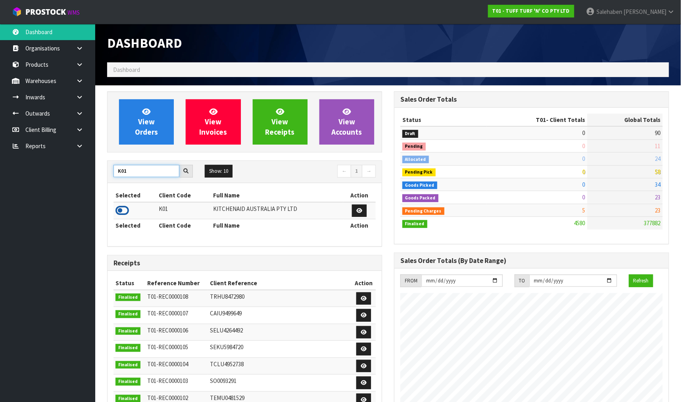
type input "K01"
click at [122, 211] on icon at bounding box center [121, 210] width 13 height 12
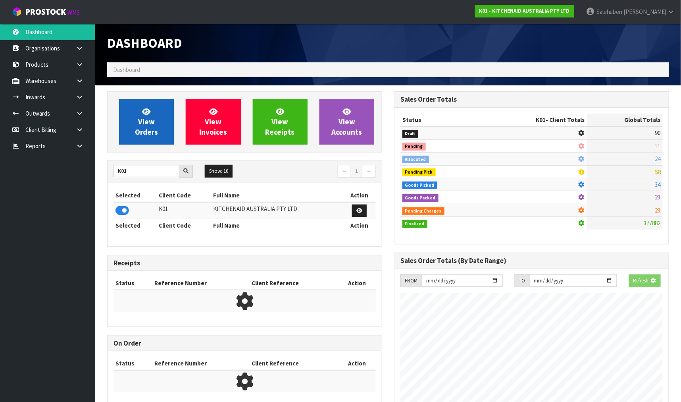
scroll to position [396352, 396559]
click at [145, 122] on span "View Orders" at bounding box center [146, 122] width 23 height 30
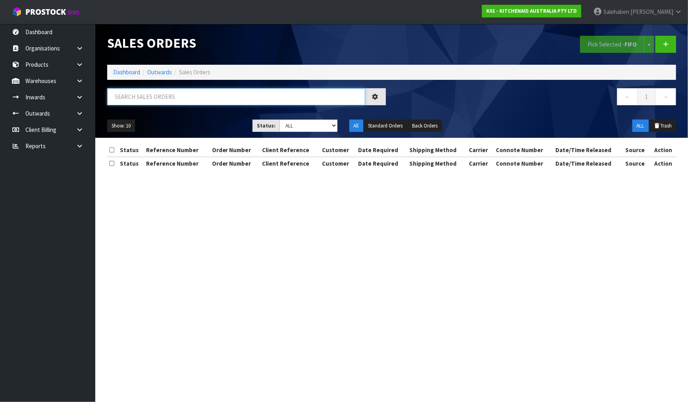
click at [144, 101] on input "text" at bounding box center [236, 96] width 258 height 17
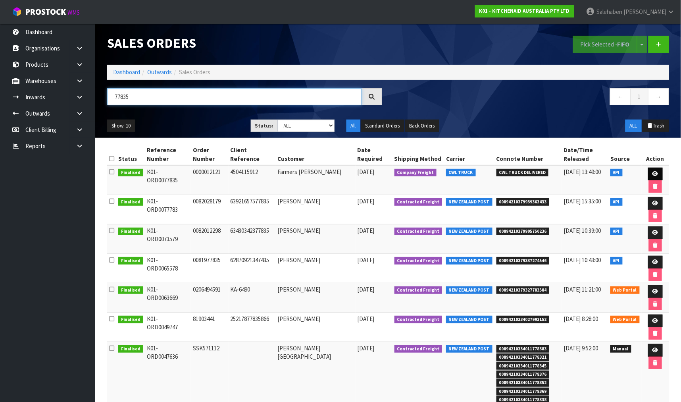
type input "77835"
click at [654, 172] on icon at bounding box center [655, 173] width 6 height 5
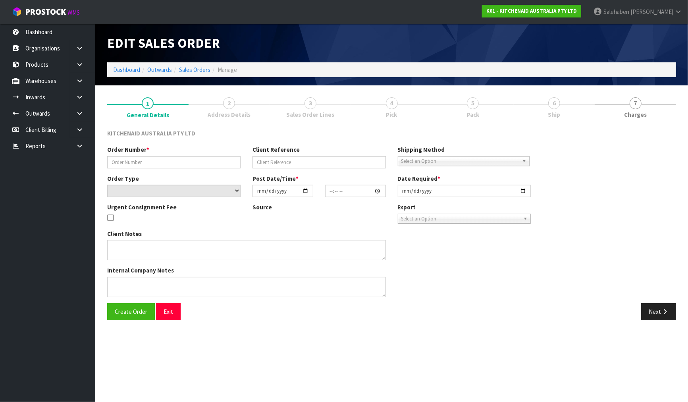
type input "0000012121"
type input "4504115912"
select select "number:0"
type input "[DATE]"
type input "13:30:41.000"
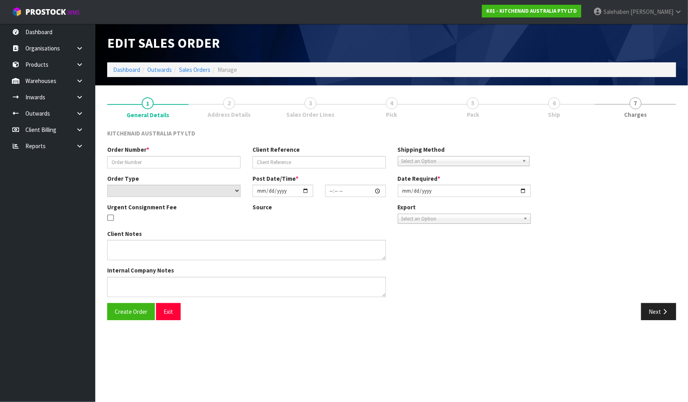
type input "[DATE]"
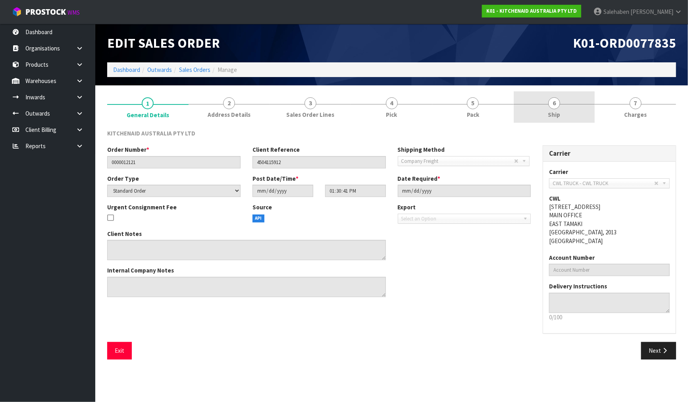
click at [552, 110] on link "6 Ship" at bounding box center [554, 106] width 81 height 31
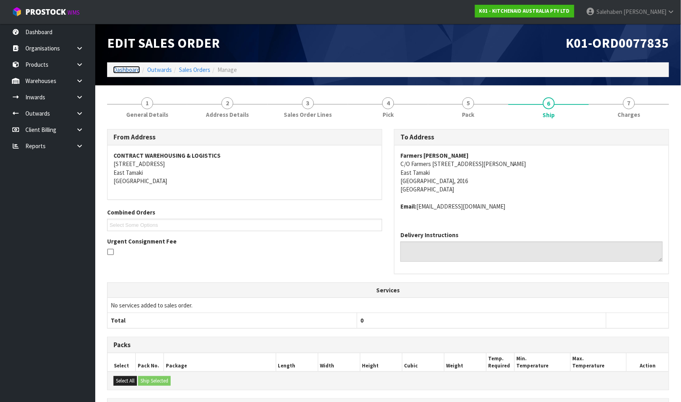
click at [126, 67] on link "Dashboard" at bounding box center [126, 70] width 27 height 8
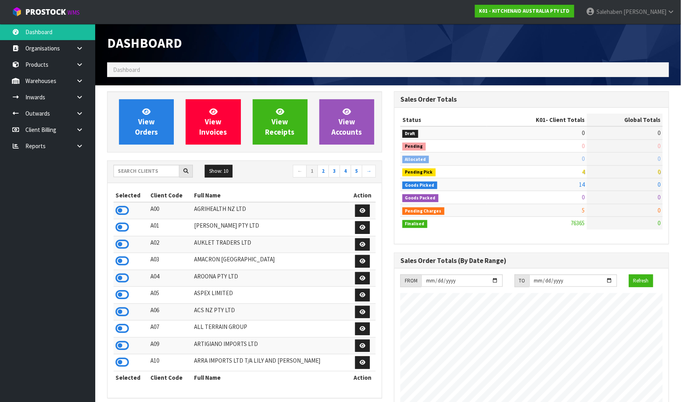
scroll to position [601, 287]
click at [142, 171] on input "text" at bounding box center [146, 171] width 66 height 12
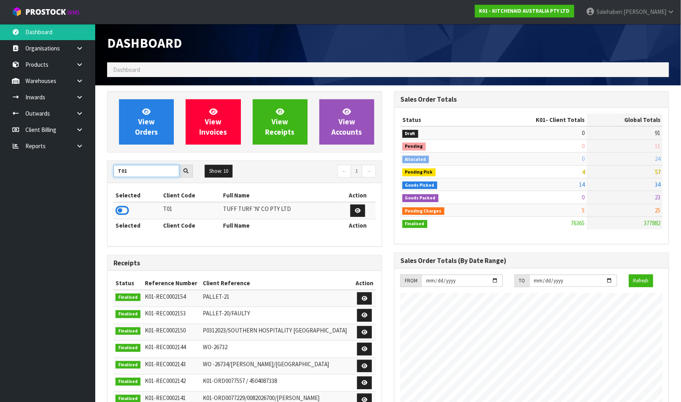
type input "T01"
click at [115, 214] on td at bounding box center [137, 210] width 48 height 17
click at [122, 208] on icon at bounding box center [121, 210] width 13 height 12
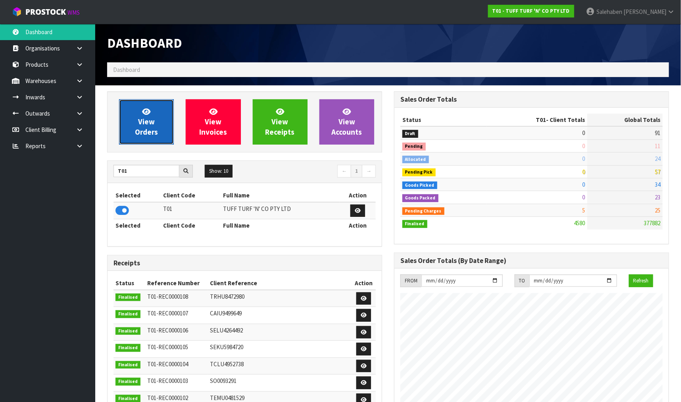
click at [153, 129] on span "View Orders" at bounding box center [146, 122] width 23 height 30
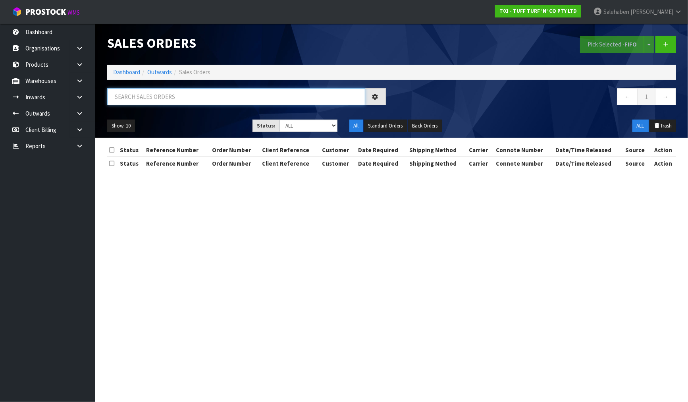
click at [152, 103] on input "text" at bounding box center [236, 96] width 258 height 17
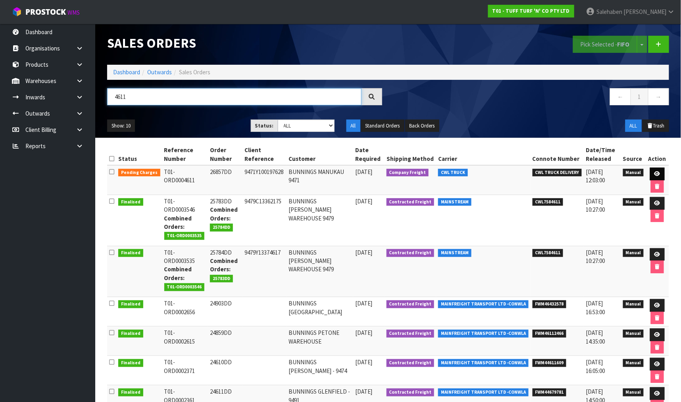
type input "4611"
click at [658, 176] on icon at bounding box center [657, 173] width 6 height 5
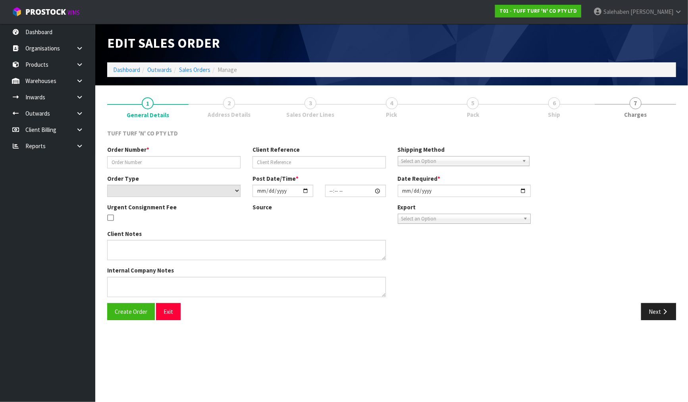
type input "26857DD"
type input "9471Y100197628"
select select "number:0"
type input "[DATE]"
type input "13:11:00.000"
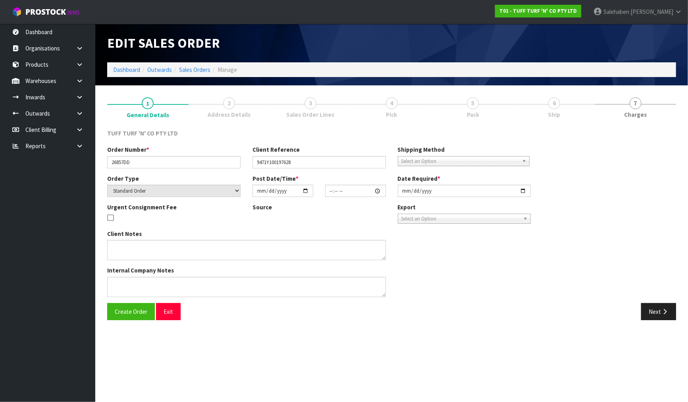
type input "[DATE]"
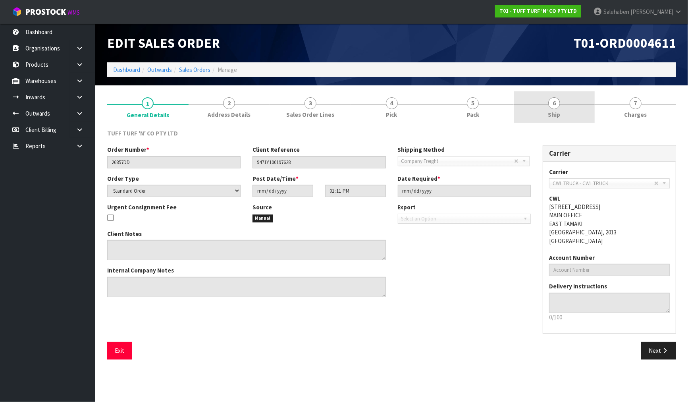
click at [554, 103] on span "6" at bounding box center [554, 103] width 12 height 12
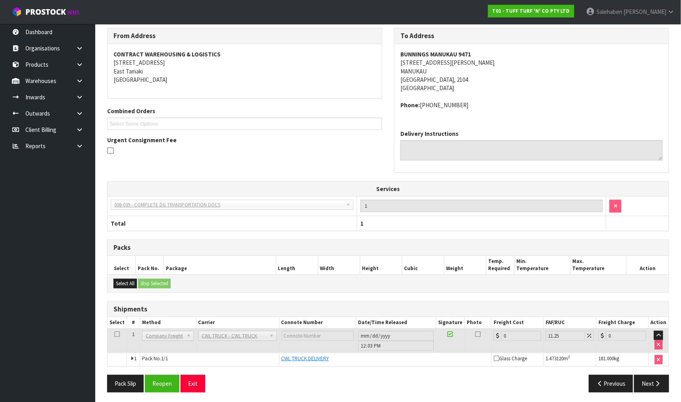
scroll to position [104, 0]
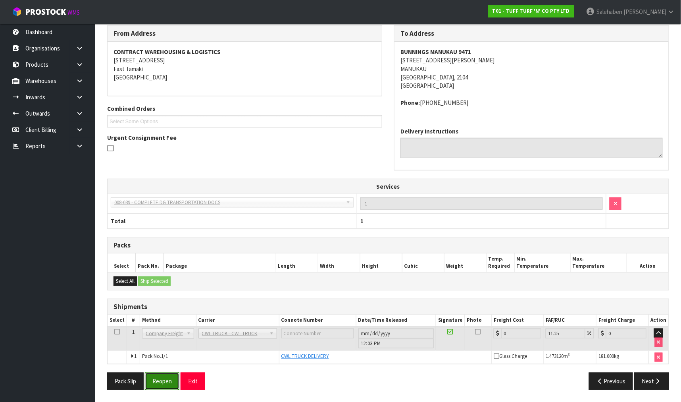
click at [165, 377] on button "Reopen" at bounding box center [162, 380] width 35 height 17
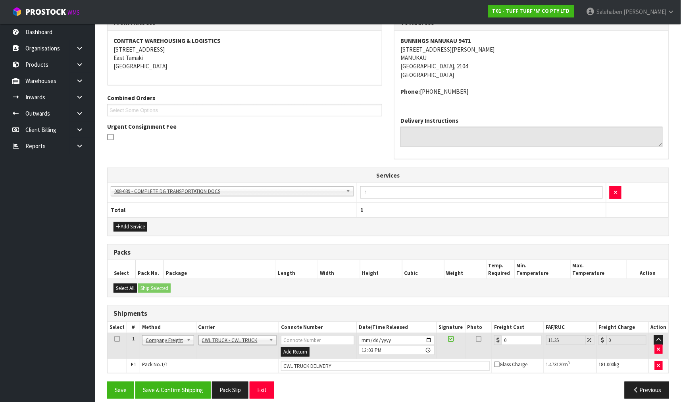
scroll to position [152, 0]
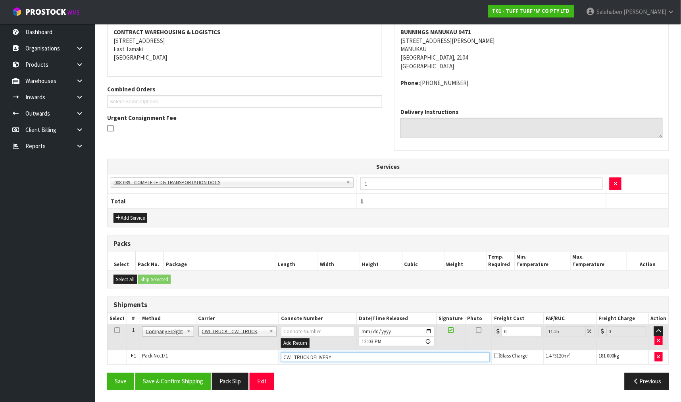
click at [347, 357] on input "CWL TRUCK DELIVERY" at bounding box center [385, 357] width 209 height 10
type input "CWL TRUCK DELIVERED"
drag, startPoint x: 514, startPoint y: 331, endPoint x: 489, endPoint y: 337, distance: 25.6
click at [489, 337] on tr "1 Client Local Pickup Customer Local Pickup Company Freight Contracted Freight …" at bounding box center [388, 337] width 561 height 26
type input "4"
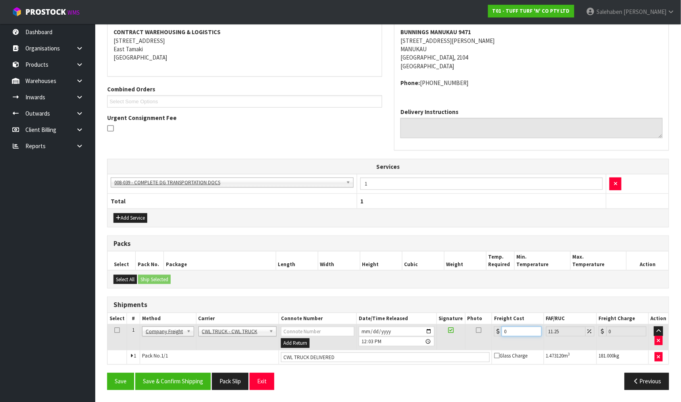
type input "4.45"
type input "44"
type input "48.95"
type input "44.9"
type input "49.95"
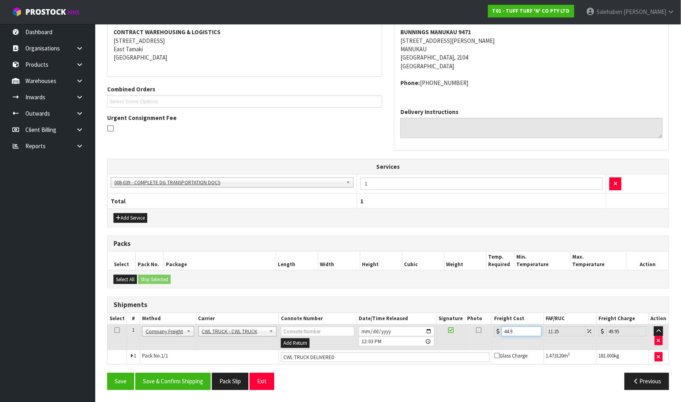
type input "44.93"
type input "49.98"
type input "44.93"
click at [197, 377] on button "Save & Confirm Shipping" at bounding box center [172, 381] width 75 height 17
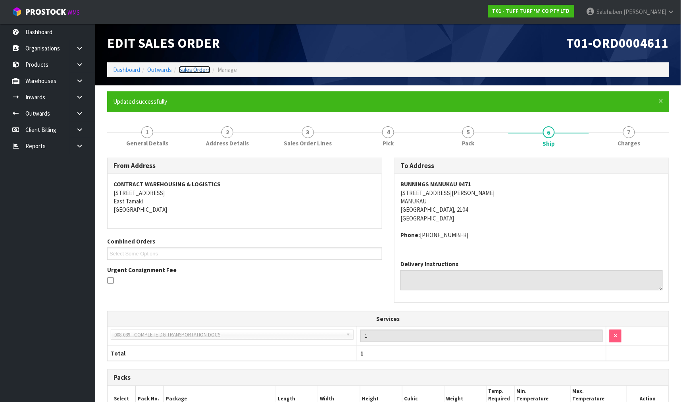
click at [196, 69] on link "Sales Orders" at bounding box center [194, 70] width 31 height 8
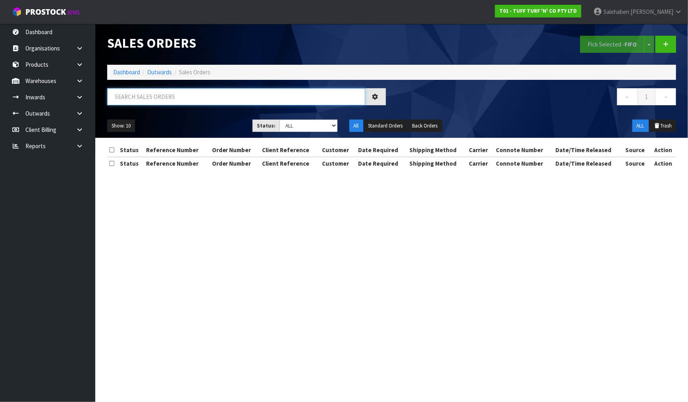
click at [187, 93] on input "text" at bounding box center [236, 96] width 258 height 17
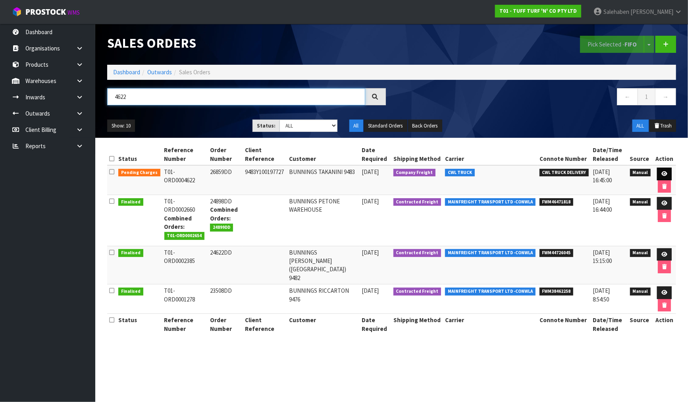
type input "4622"
click at [663, 177] on link at bounding box center [664, 173] width 15 height 13
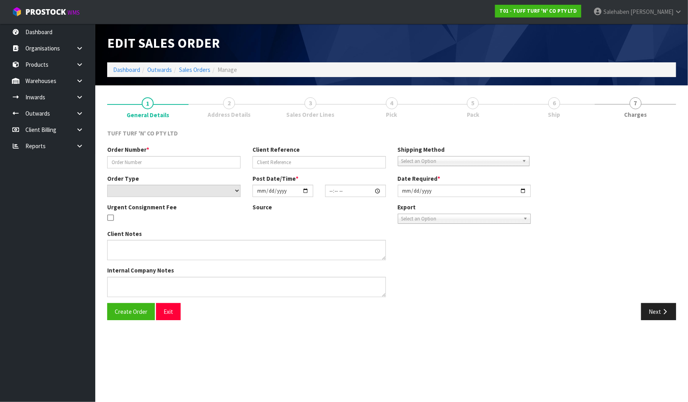
type input "26859DD"
type input "9483Y100197727"
select select "number:0"
type input "[DATE]"
type input "13:42:00.000"
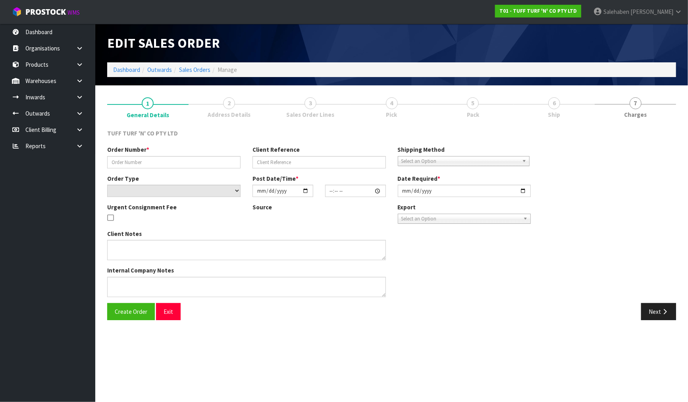
type input "[DATE]"
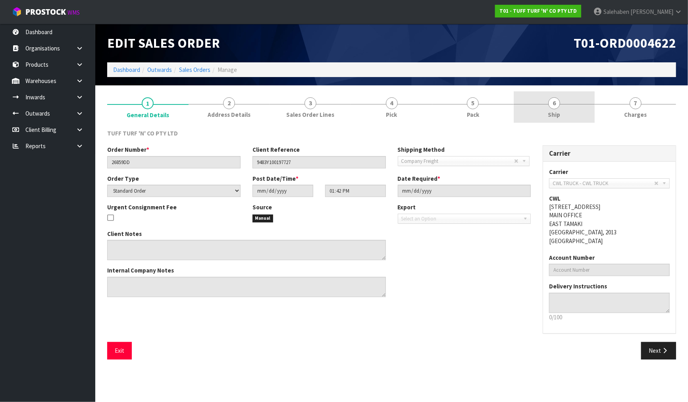
click at [551, 114] on span "Ship" at bounding box center [554, 114] width 12 height 8
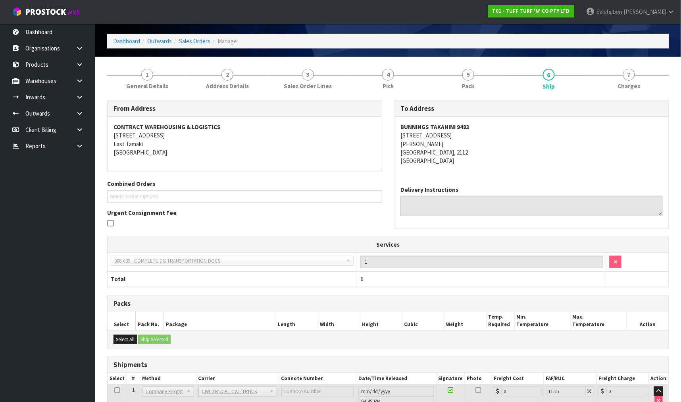
scroll to position [87, 0]
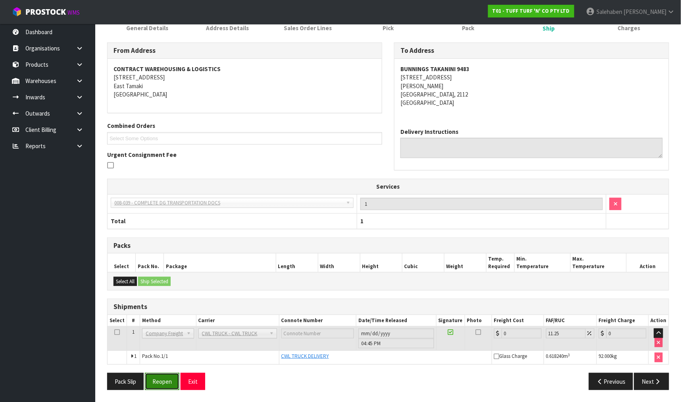
click at [162, 378] on button "Reopen" at bounding box center [162, 381] width 35 height 17
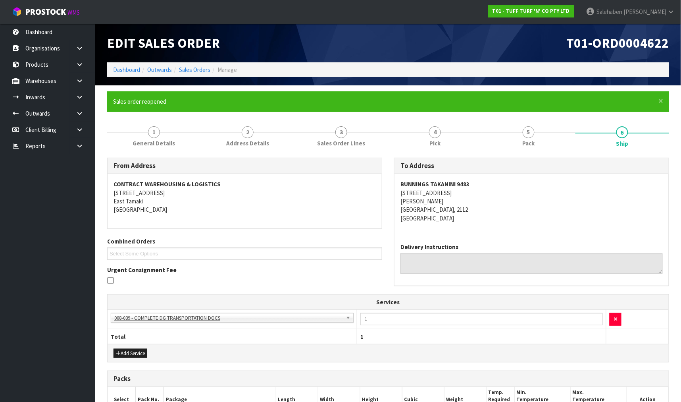
scroll to position [135, 0]
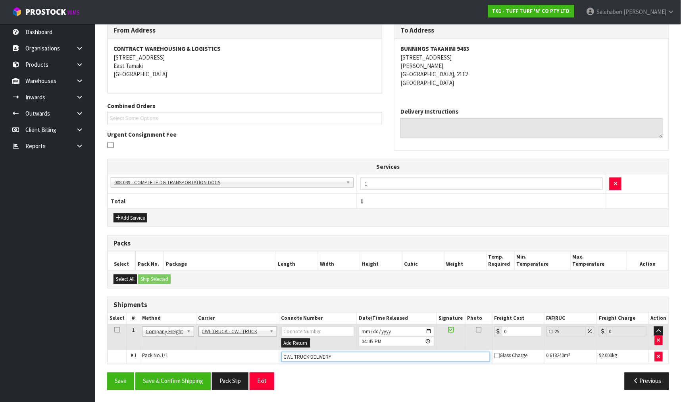
click at [342, 355] on input "CWL TRUCK DELIVERY" at bounding box center [385, 357] width 209 height 10
type input "CWL TRUCK DELIVERED"
drag, startPoint x: 517, startPoint y: 332, endPoint x: 491, endPoint y: 340, distance: 28.1
click at [493, 339] on td "0" at bounding box center [518, 337] width 52 height 26
type input "8"
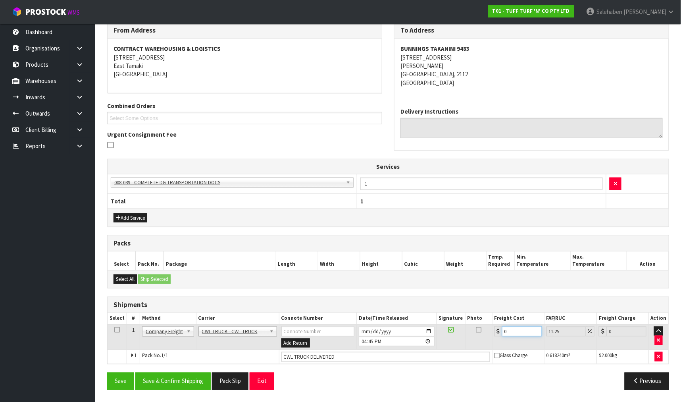
type input "8.9"
type input "81"
type input "90.11"
type input "81.5"
type input "90.67"
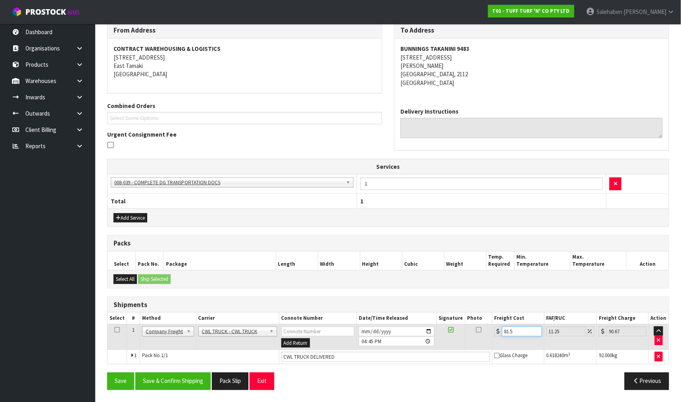
type input "81.59"
type input "90.77"
type input "81.59"
click at [177, 383] on button "Save & Confirm Shipping" at bounding box center [172, 380] width 75 height 17
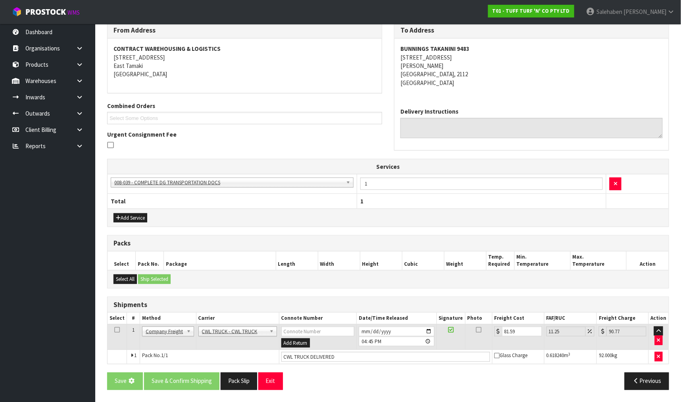
scroll to position [0, 0]
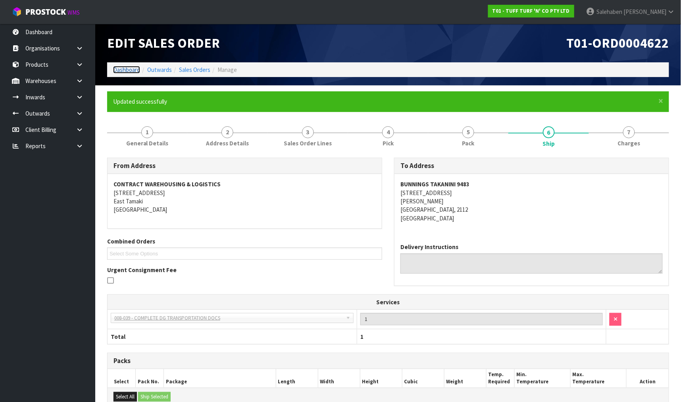
click at [123, 71] on link "Dashboard" at bounding box center [126, 70] width 27 height 8
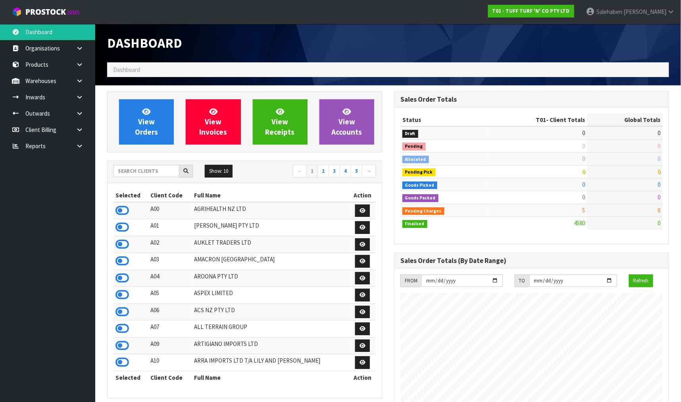
scroll to position [601, 287]
click at [121, 214] on icon at bounding box center [121, 210] width 13 height 12
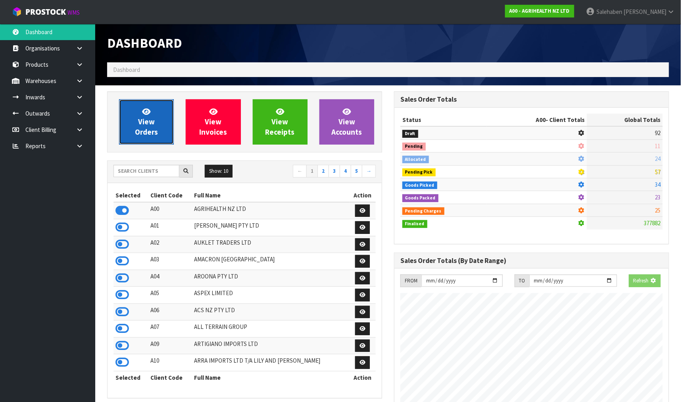
click at [151, 121] on span "View Orders" at bounding box center [146, 122] width 23 height 30
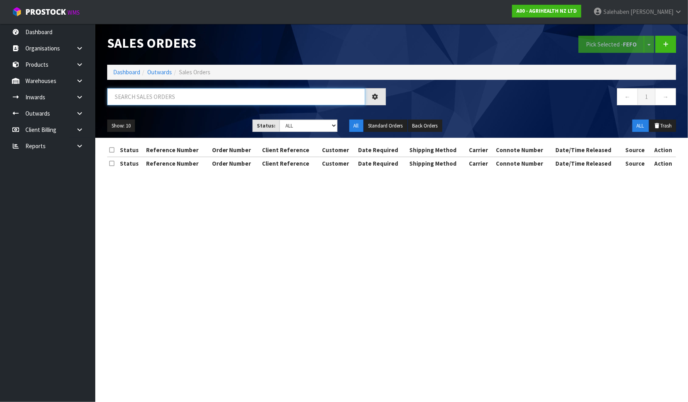
click at [151, 94] on input "text" at bounding box center [236, 96] width 258 height 17
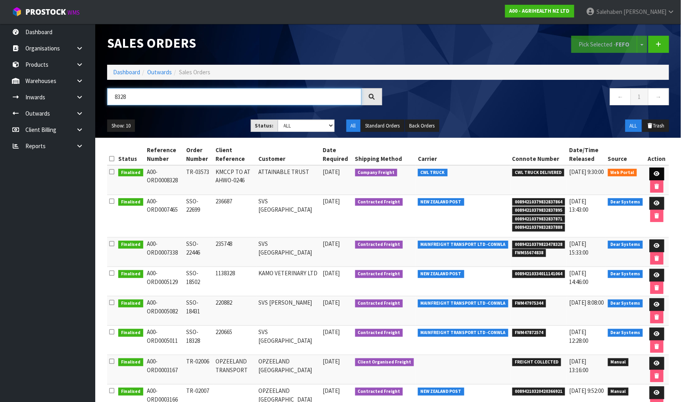
type input "8328"
click at [655, 169] on link at bounding box center [657, 173] width 15 height 13
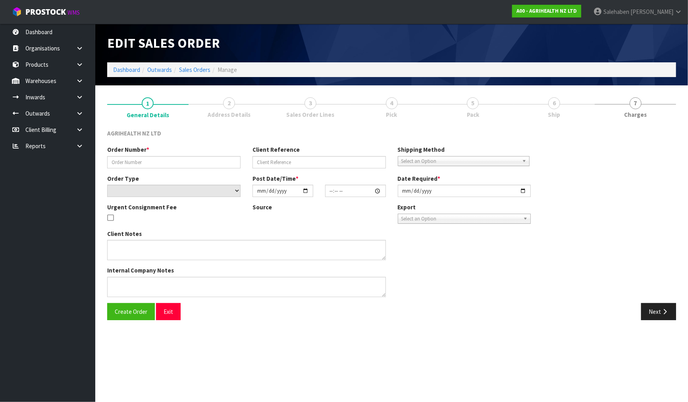
type input "TR-03573"
type input "KMCCP TO AT AHWO-0246"
select select "number:0"
type input "[DATE]"
type input "11:06:00.000"
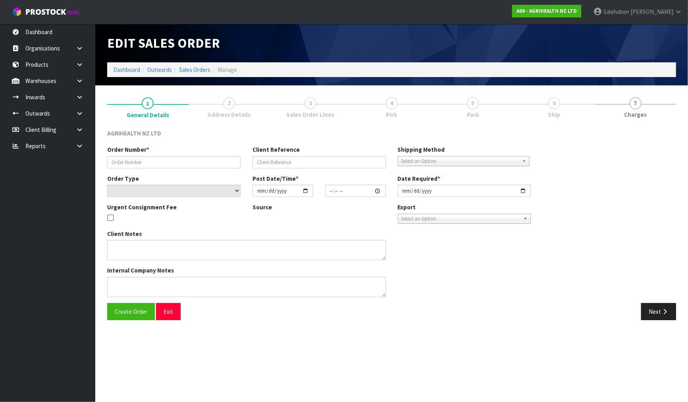
type input "[DATE]"
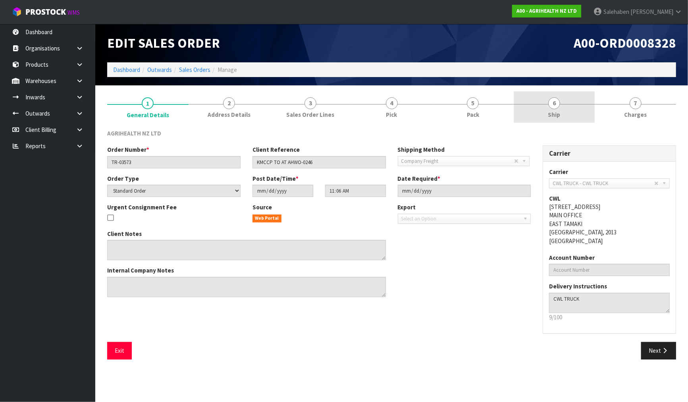
click at [556, 106] on span "6" at bounding box center [554, 103] width 12 height 12
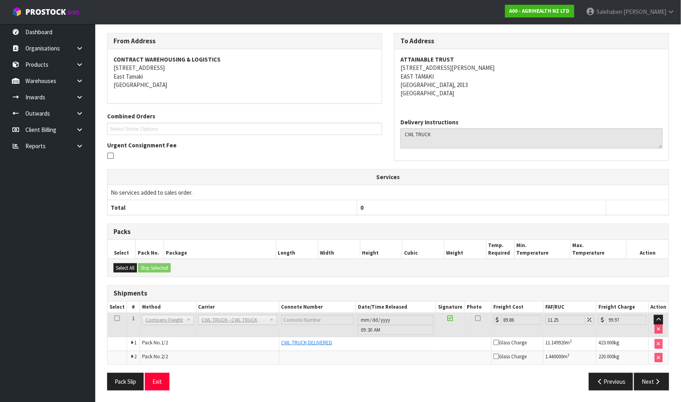
scroll to position [96, 0]
